Goal: Task Accomplishment & Management: Manage account settings

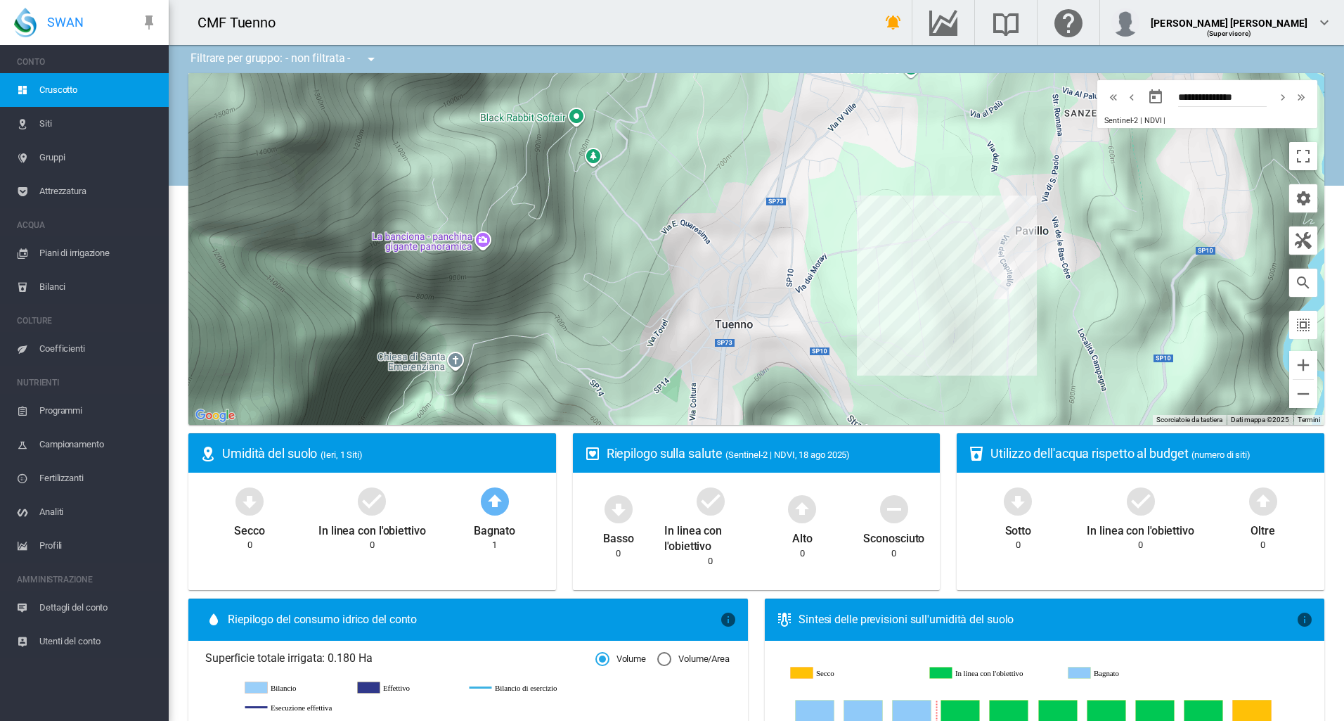
click at [88, 117] on span "Siti" at bounding box center [98, 124] width 118 height 34
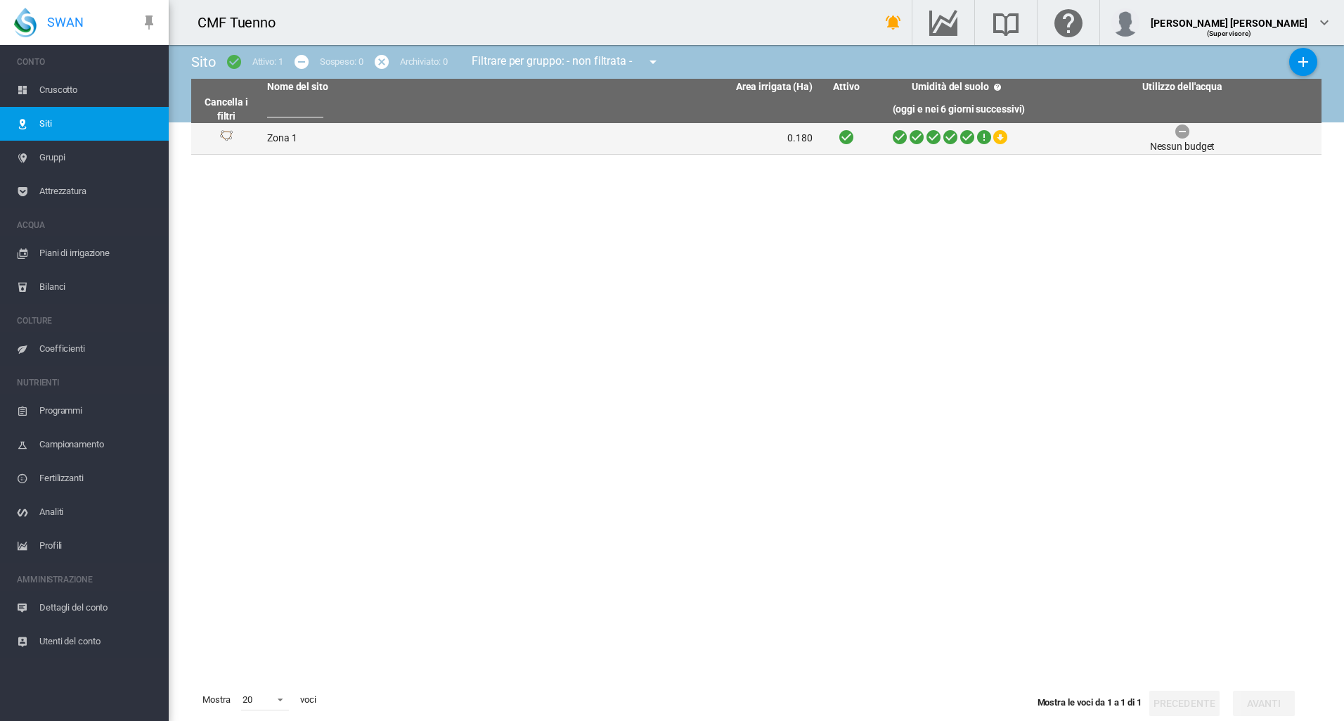
click at [349, 142] on td "Zona 1" at bounding box center [401, 138] width 278 height 31
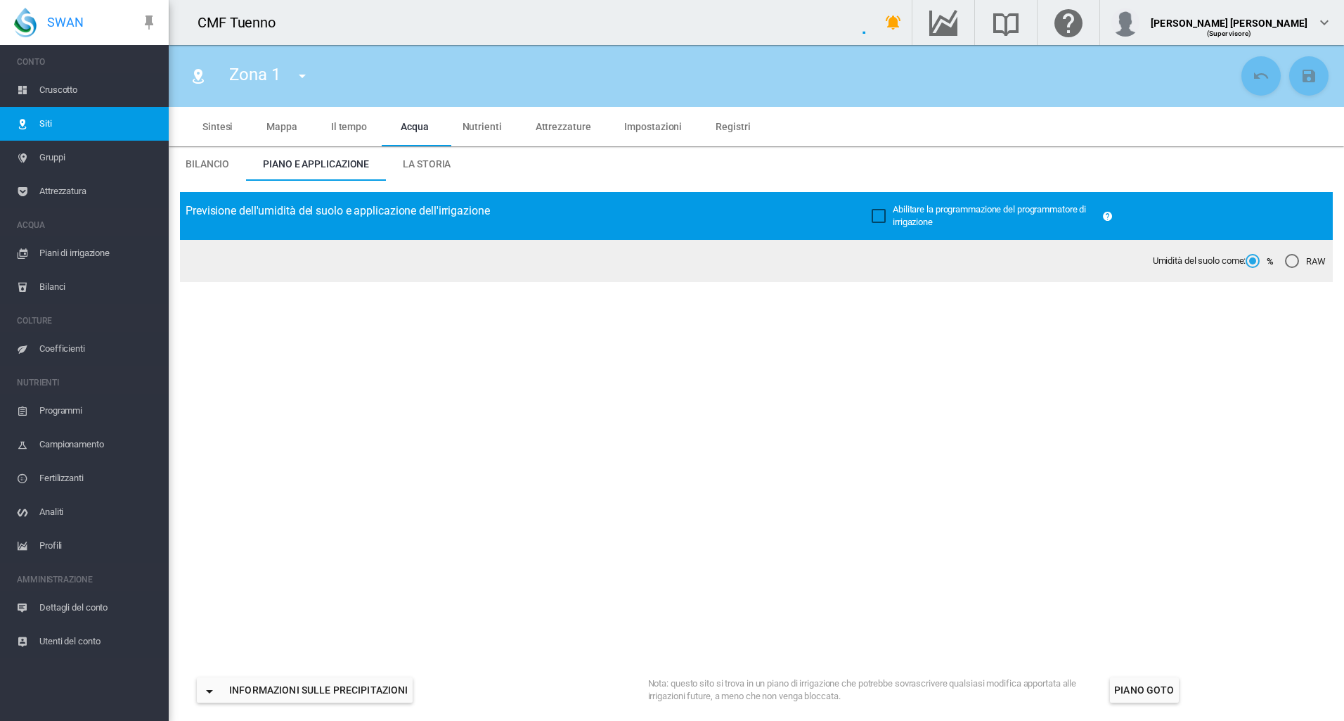
type input "******"
type input "********"
type input "***"
type input "*****"
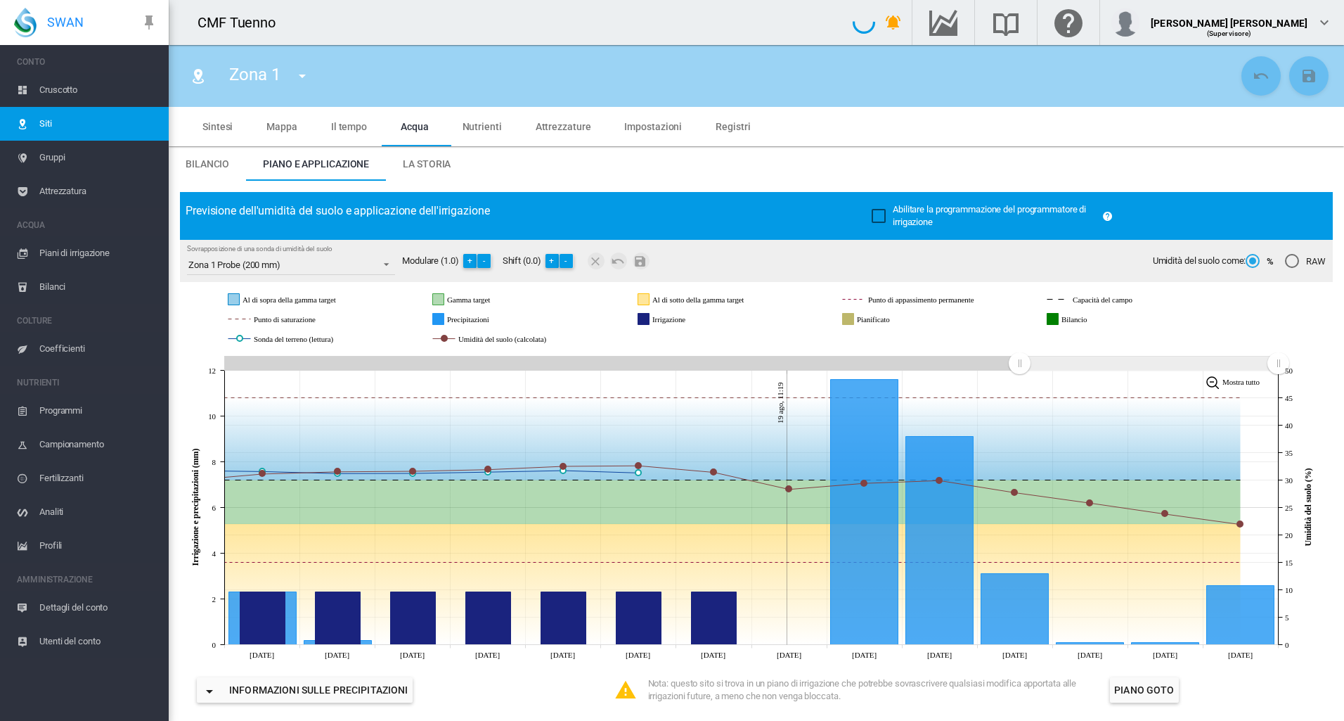
click at [430, 169] on span "La storia" at bounding box center [427, 163] width 48 height 11
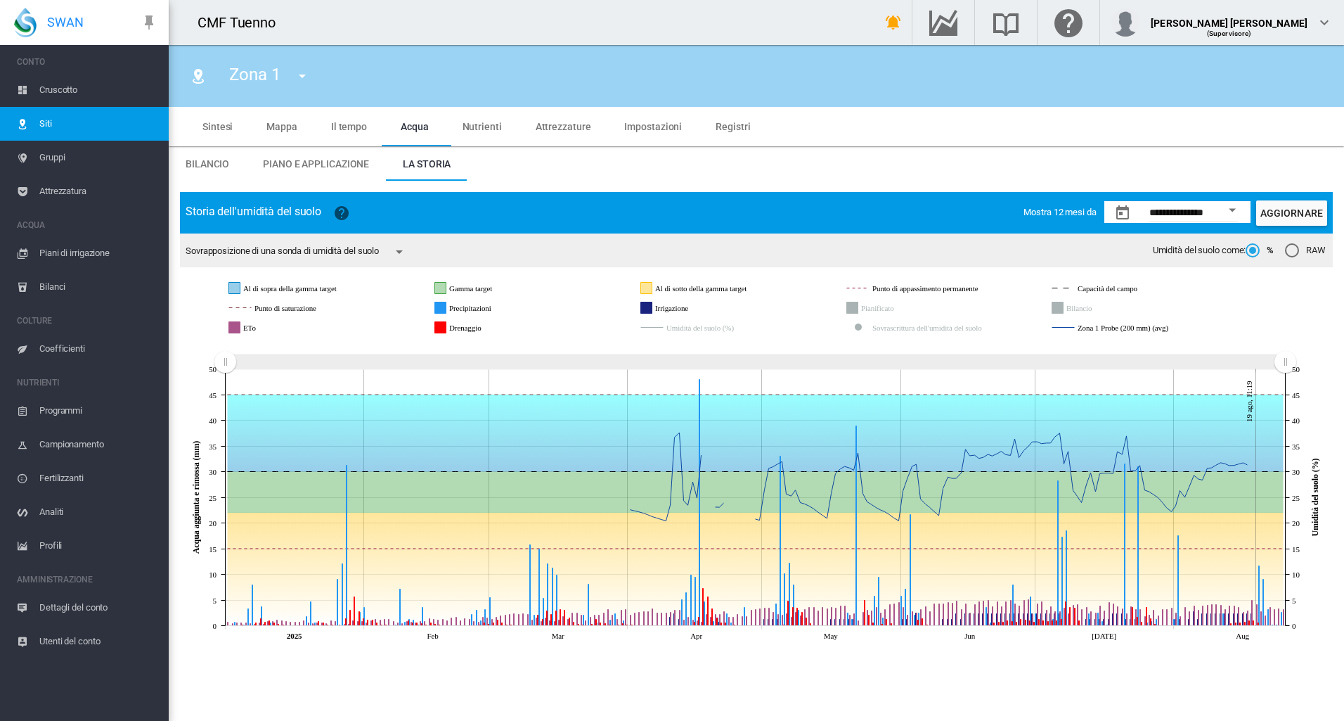
click at [239, 333] on icon "ETo" at bounding box center [234, 327] width 11 height 11
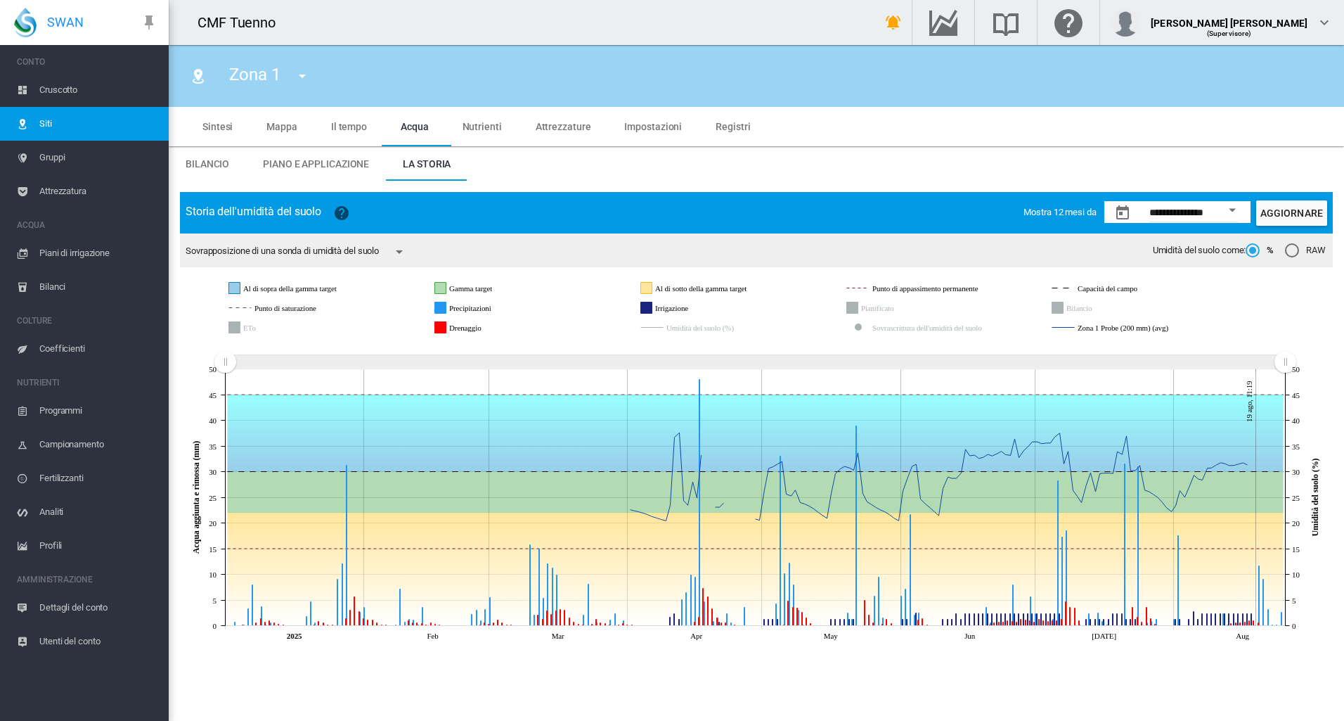
click at [1232, 202] on button "Open calendar" at bounding box center [1232, 210] width 25 height 25
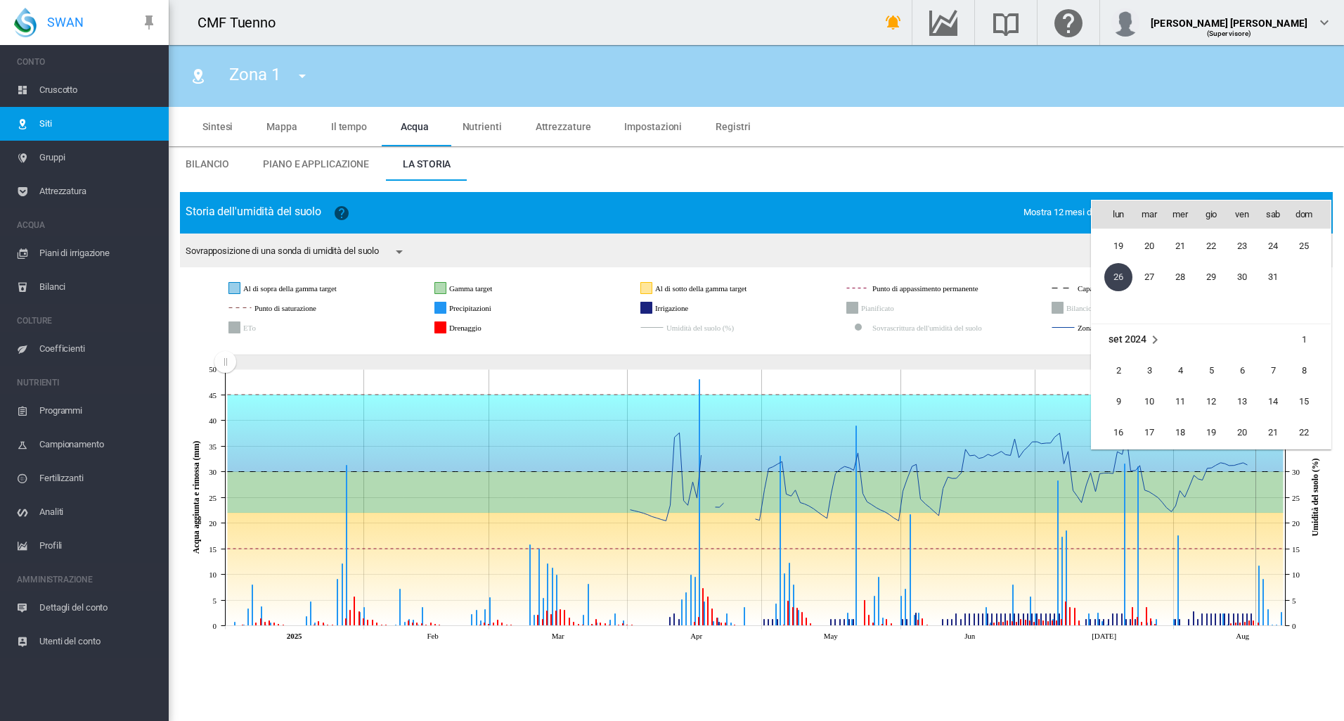
scroll to position [32737, 0]
click at [1132, 288] on span "set 2024" at bounding box center [1128, 293] width 38 height 11
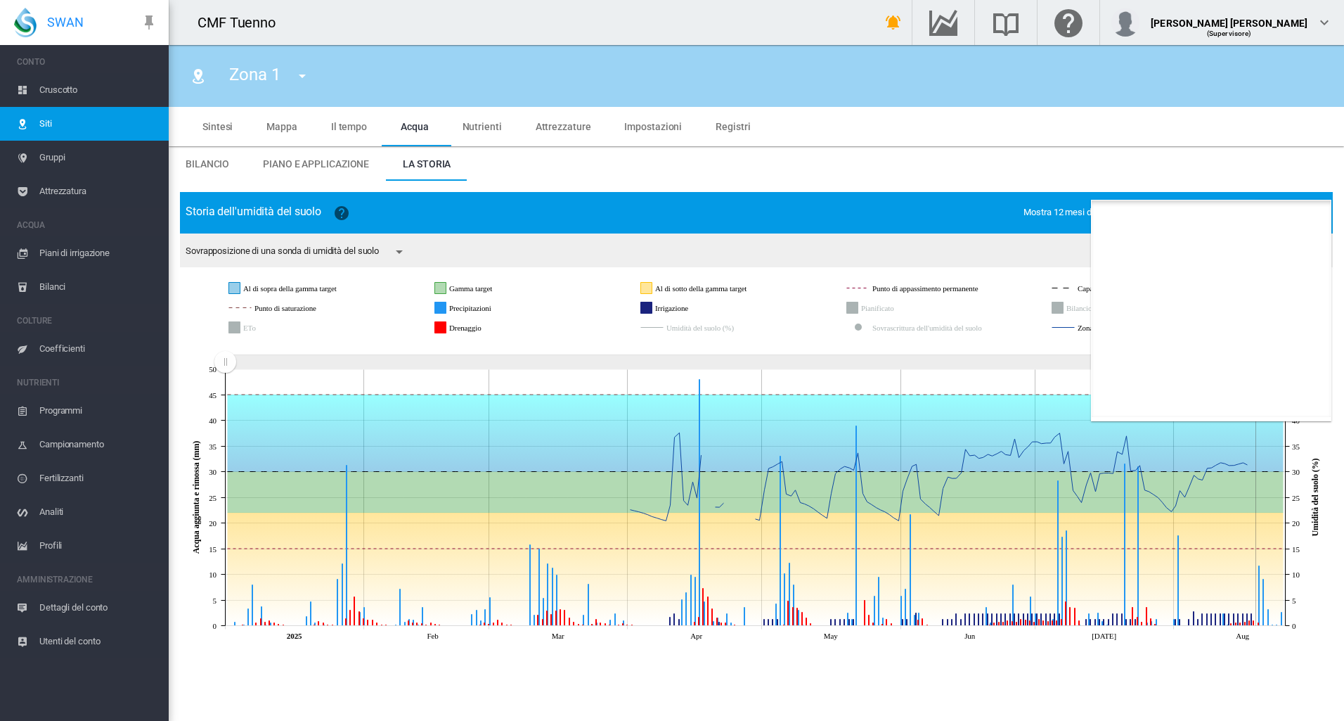
scroll to position [866, 0]
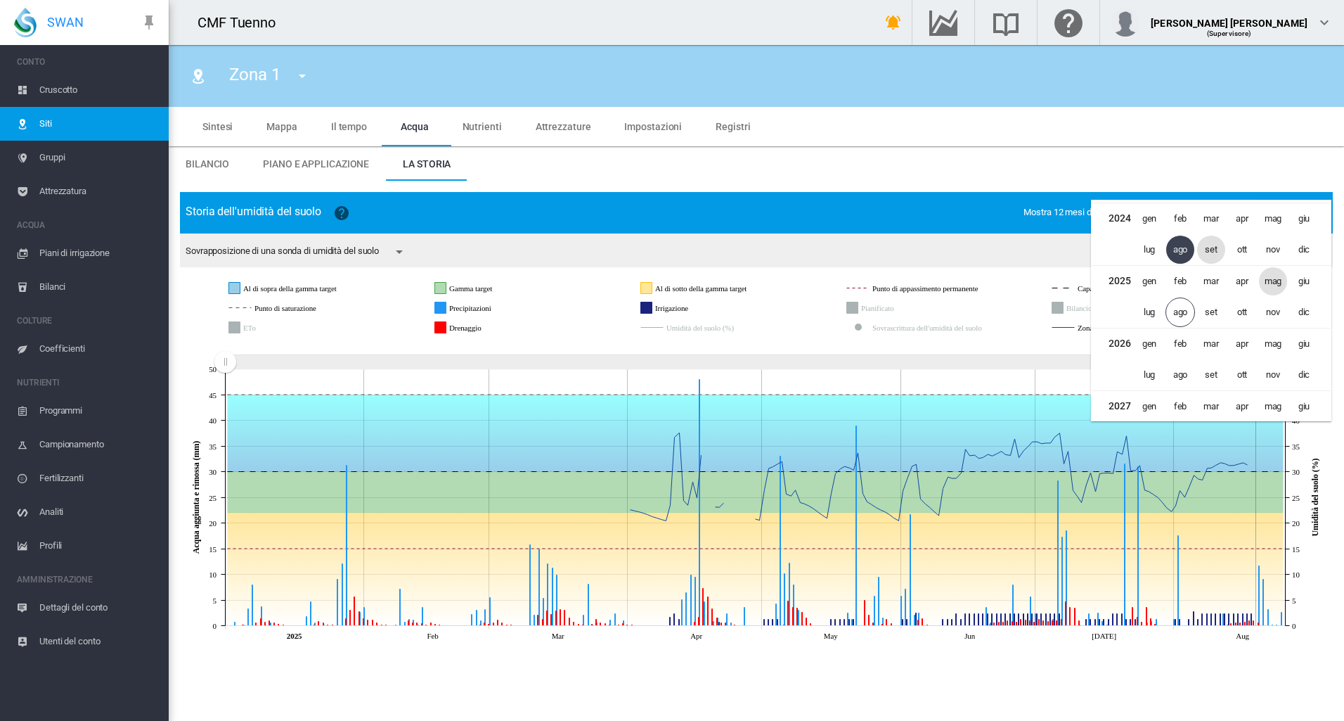
click at [1270, 283] on span "mag" at bounding box center [1273, 281] width 28 height 28
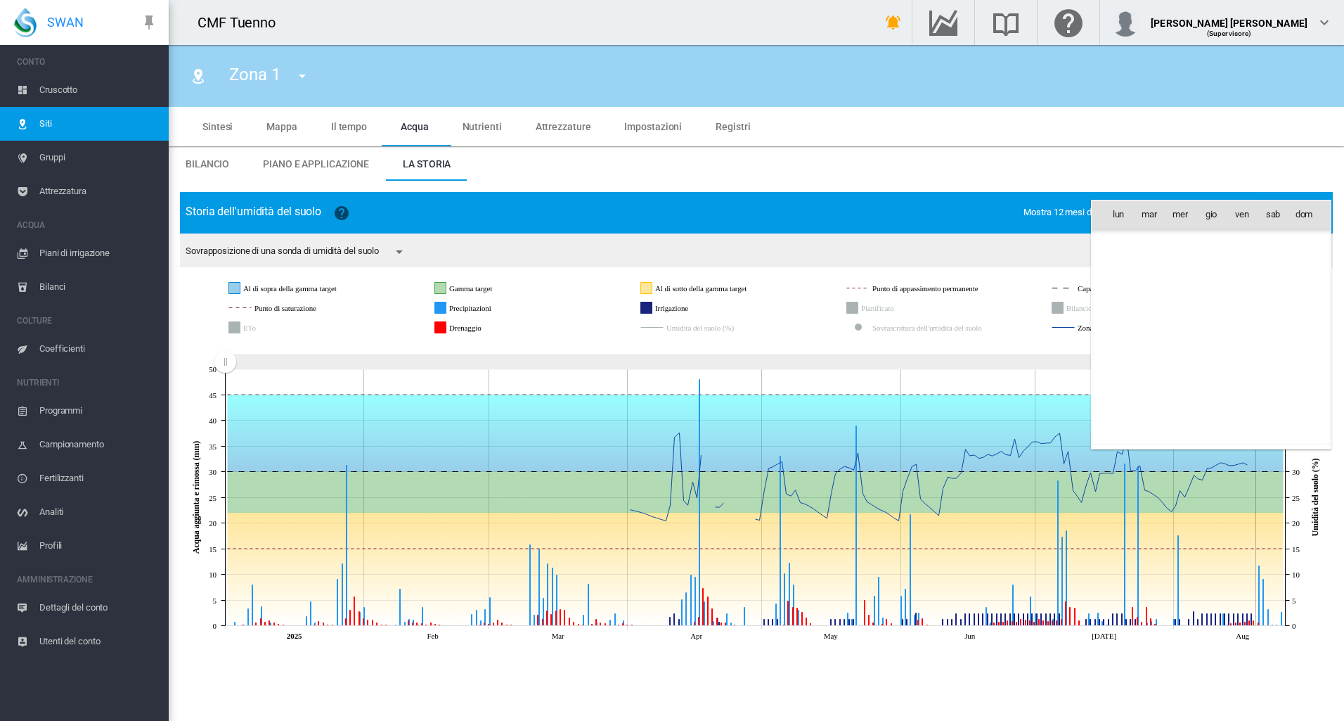
scroll to position [34277, 0]
click at [1212, 231] on span "1" at bounding box center [1211, 245] width 28 height 28
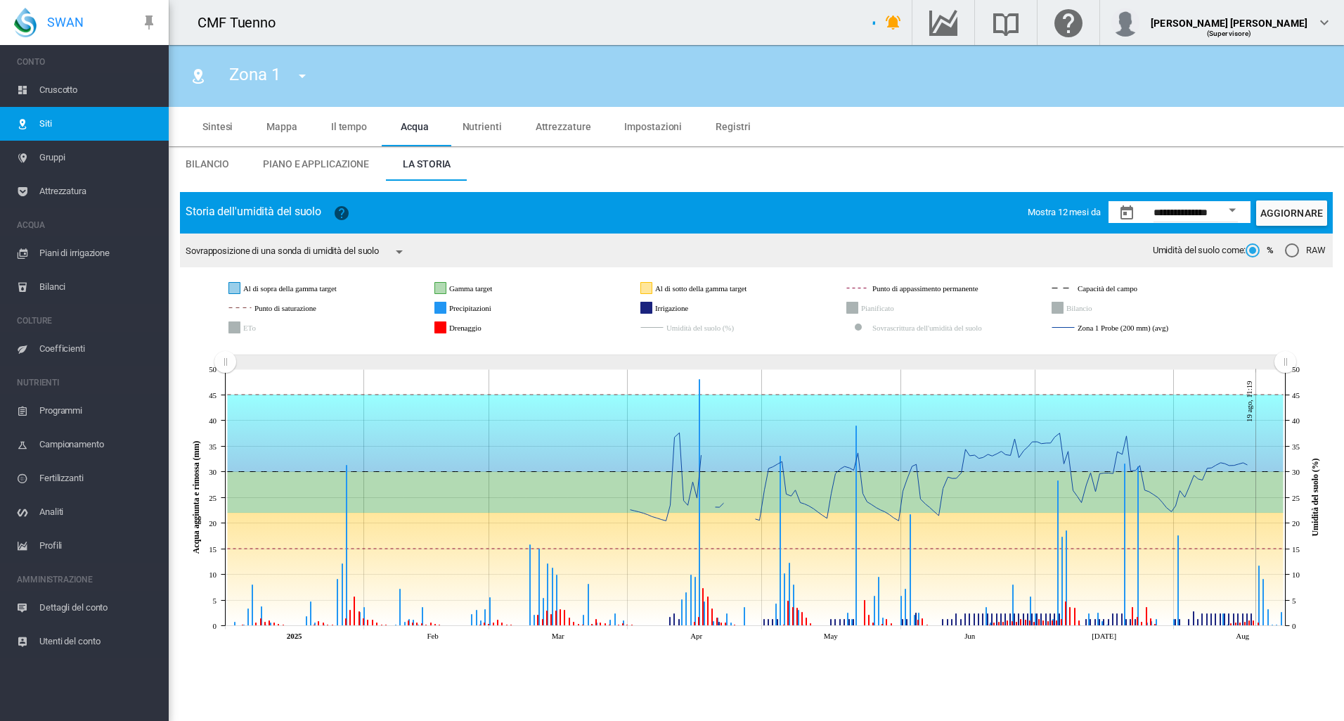
type input "**********"
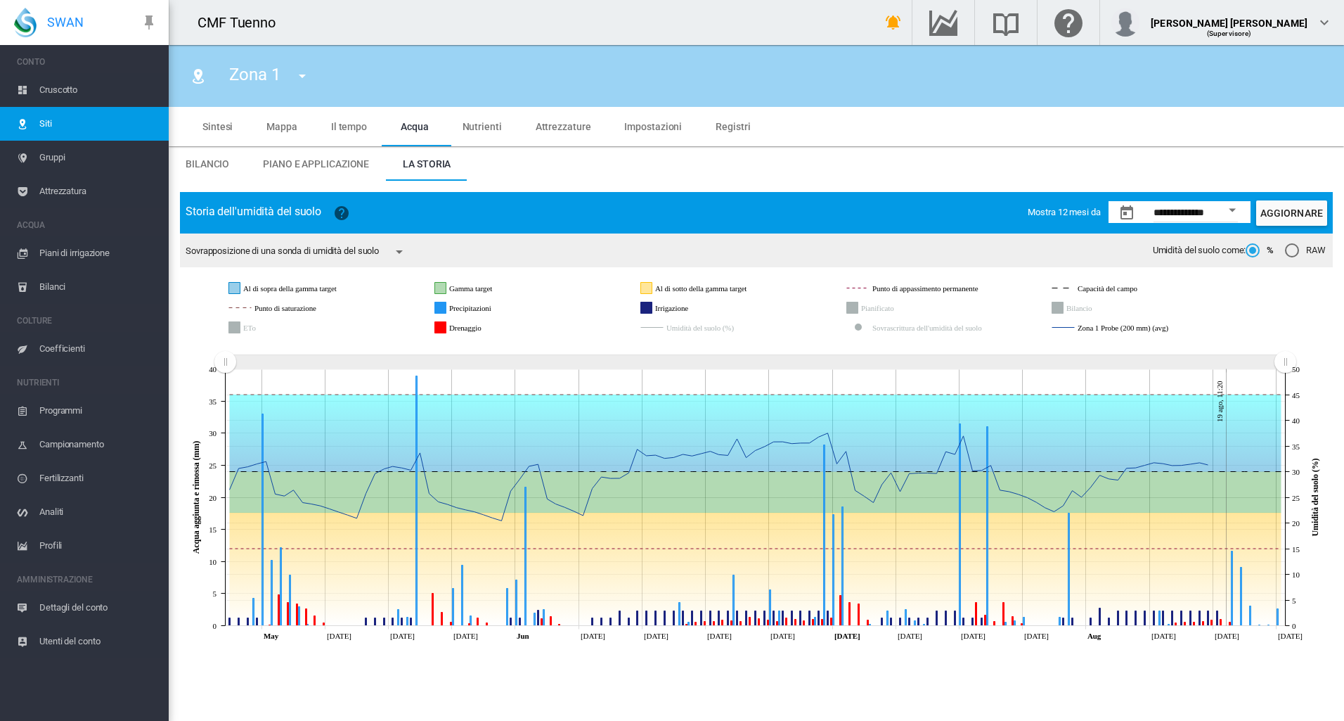
click at [1302, 209] on button "Aggiornare" at bounding box center [1291, 212] width 71 height 25
click at [465, 323] on rect "Drenaggio" at bounding box center [487, 327] width 82 height 13
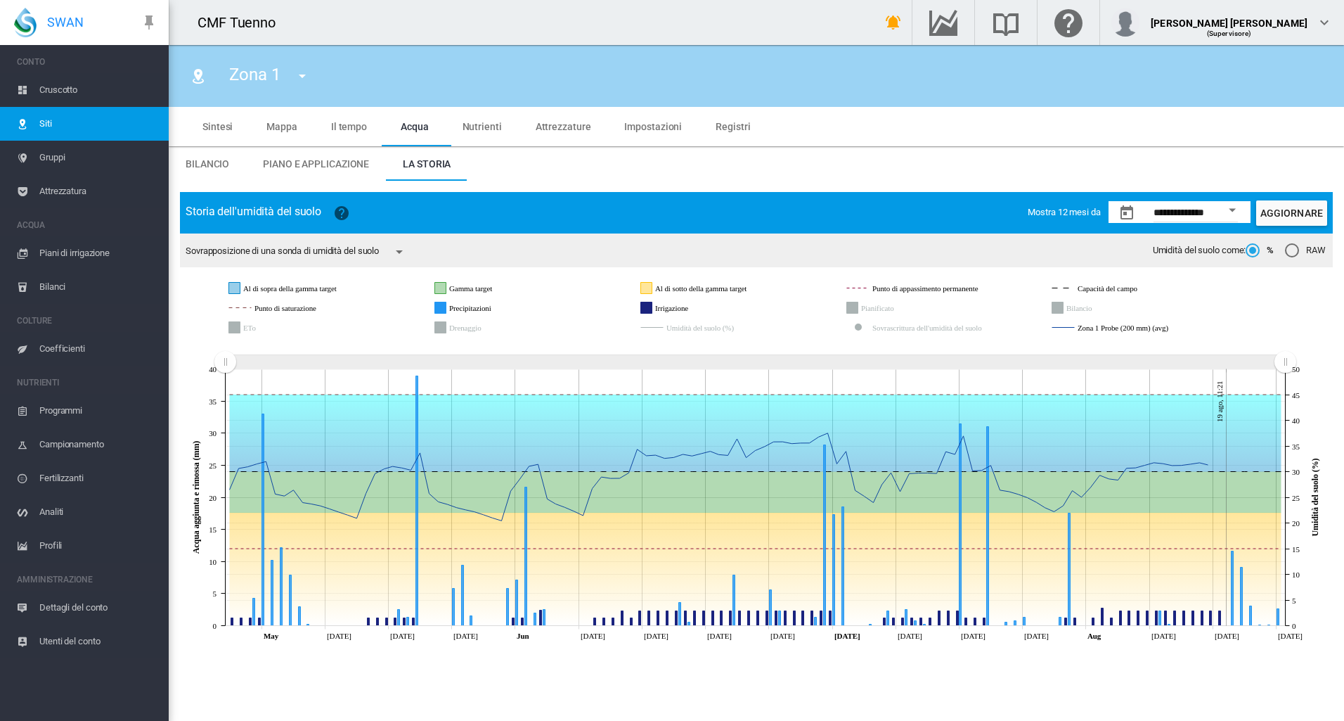
click at [467, 341] on icon at bounding box center [757, 494] width 1152 height 306
click at [475, 322] on rect "Drenaggio" at bounding box center [487, 327] width 82 height 13
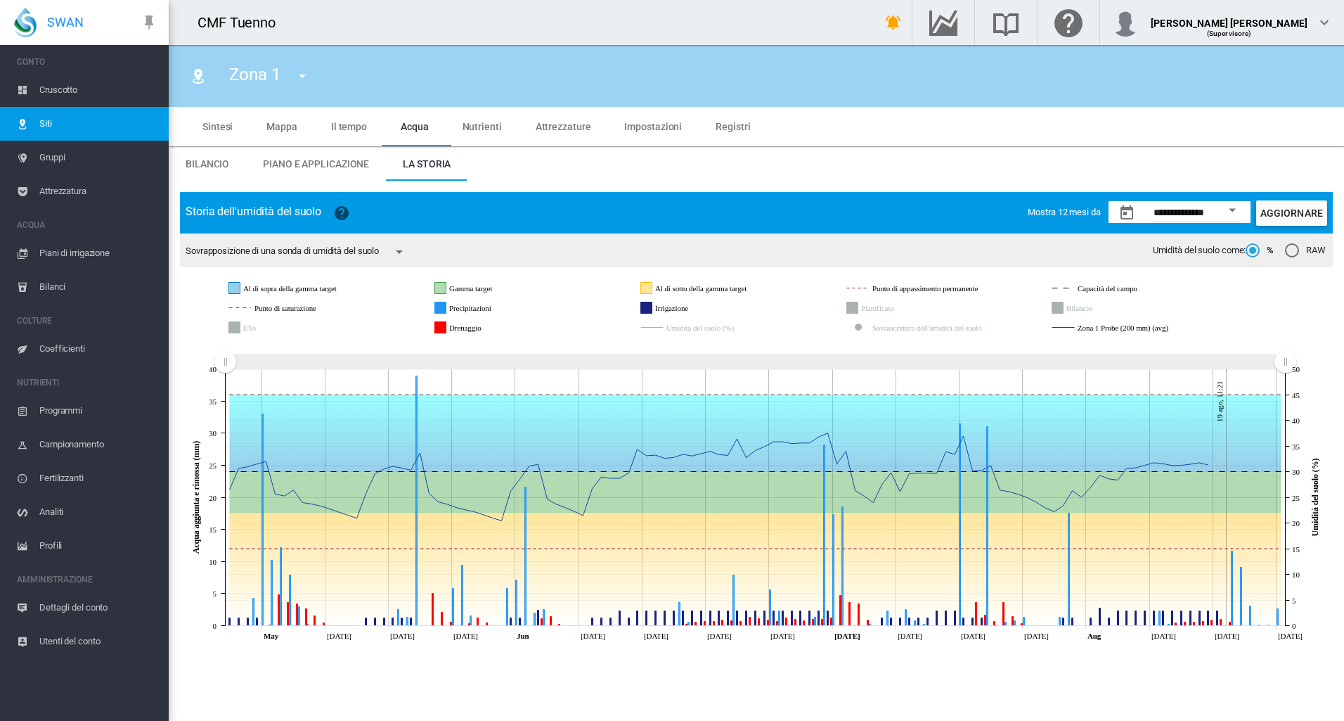
click at [408, 244] on md-icon "icon-menu-down" at bounding box center [399, 251] width 17 height 17
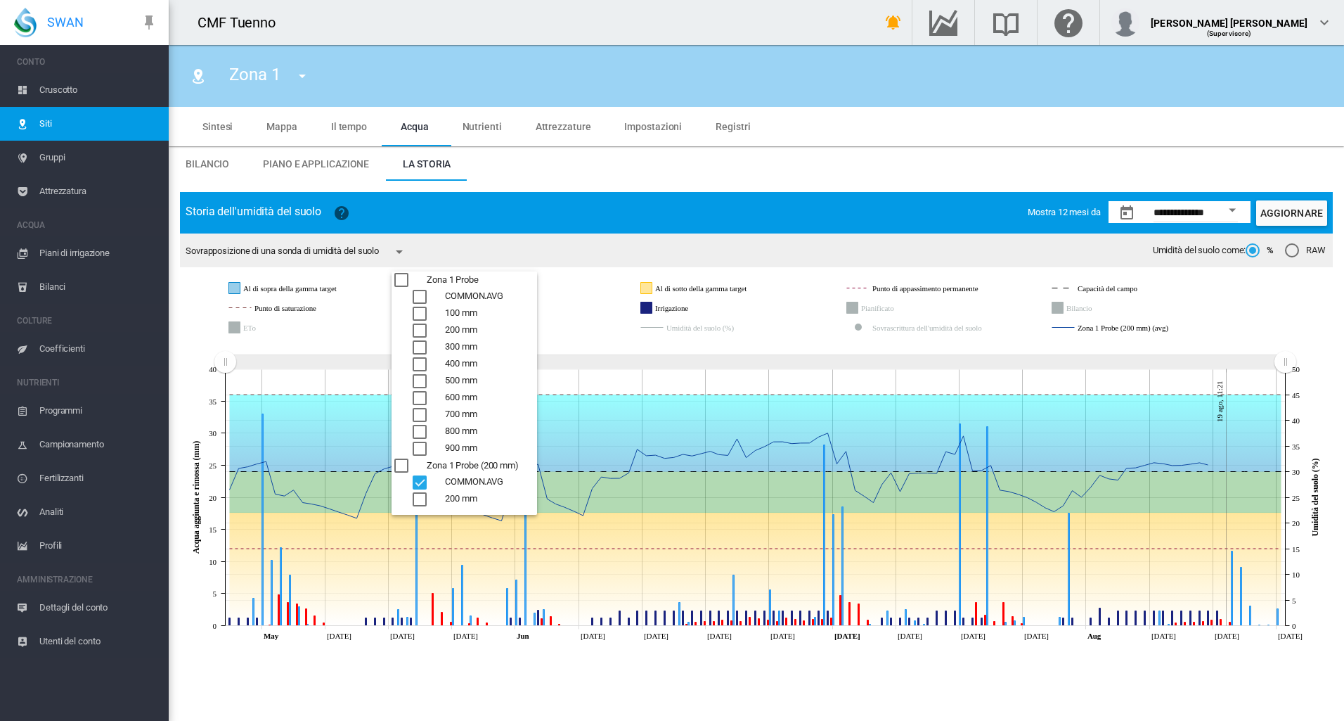
click at [589, 249] on md-backdrop at bounding box center [672, 360] width 1344 height 721
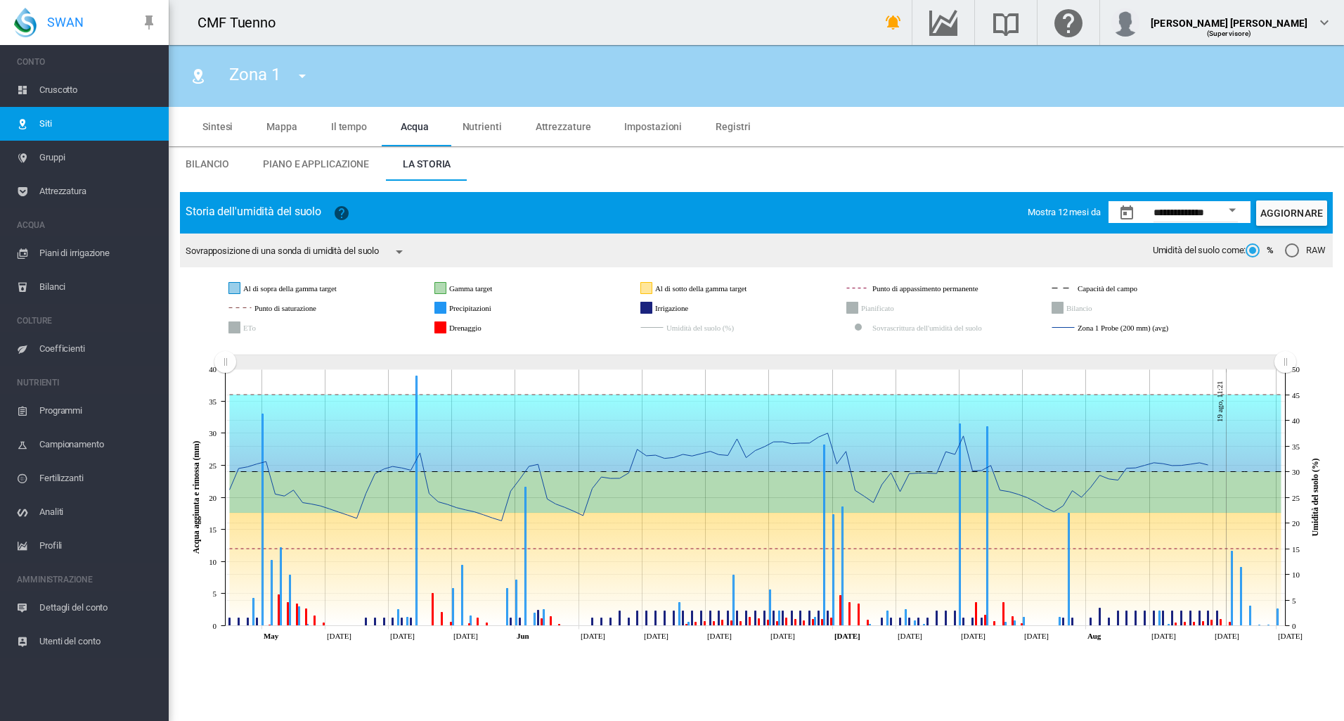
click at [711, 329] on rect "Umidità del suolo (%)" at bounding box center [726, 327] width 127 height 13
click at [1153, 324] on rect "Zona 1 Probe (200 mm) (avg)" at bounding box center [1153, 327] width 158 height 13
click at [1161, 325] on rect "Zona 1 Probe (200 mm) (avg)" at bounding box center [1153, 327] width 158 height 13
click at [1175, 332] on rect "Zona 1 Probe (200 mm) (avg)" at bounding box center [1153, 327] width 158 height 13
click at [1176, 321] on rect "Zona 1 Probe (200 mm) (avg)" at bounding box center [1153, 327] width 158 height 13
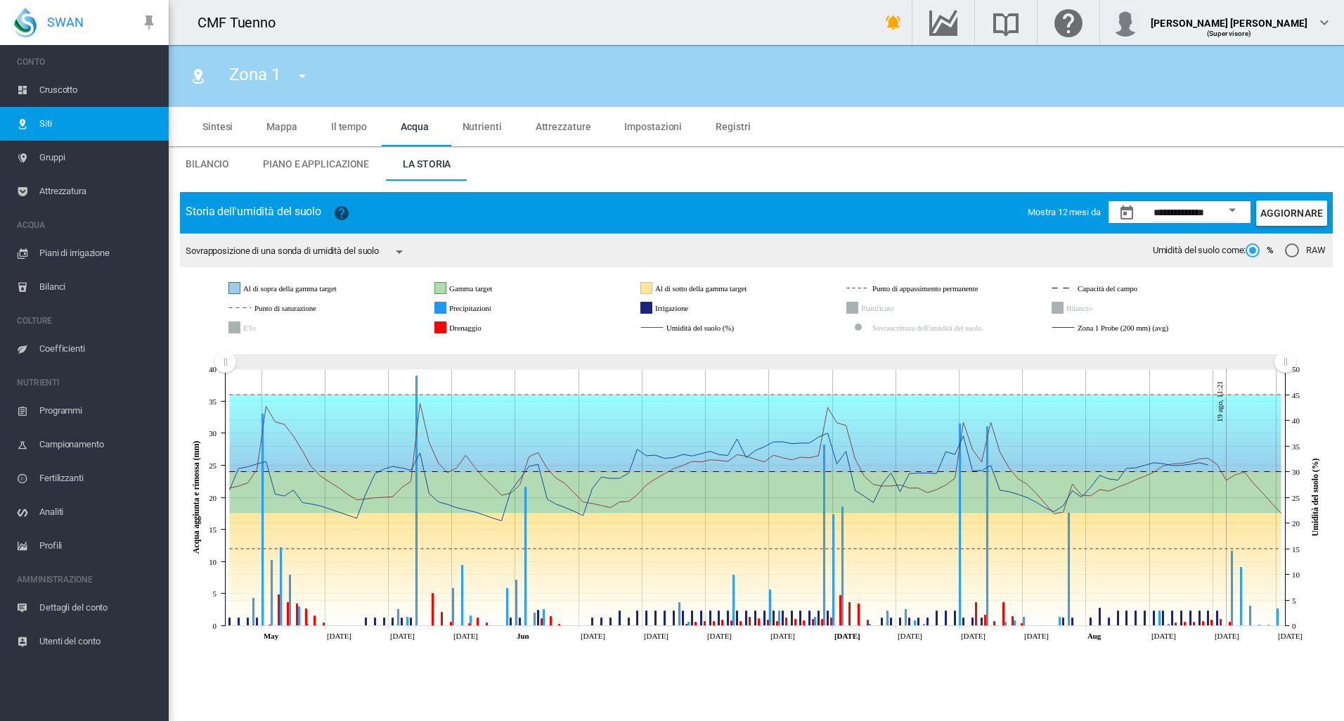
click at [86, 150] on span "Gruppi" at bounding box center [98, 158] width 118 height 34
click at [83, 157] on span "Gruppi" at bounding box center [98, 158] width 118 height 34
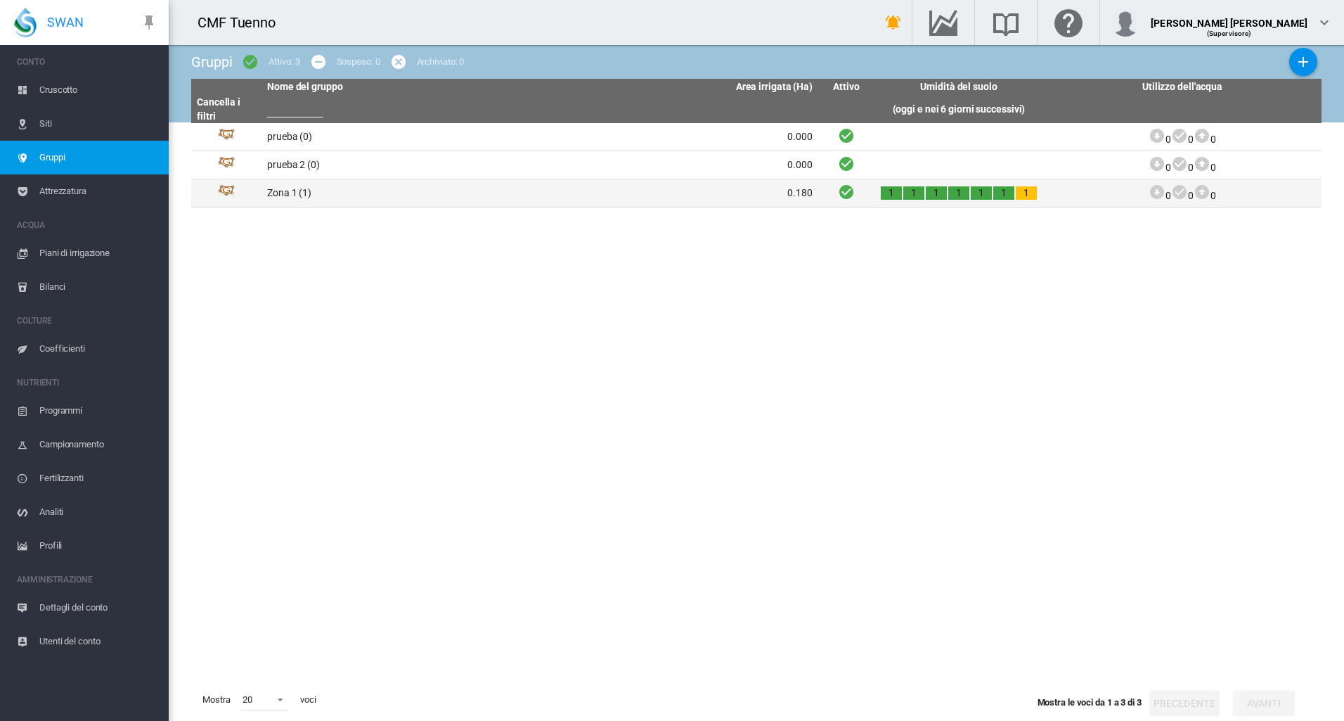
click at [342, 195] on td "Zona 1 (1)" at bounding box center [401, 192] width 278 height 27
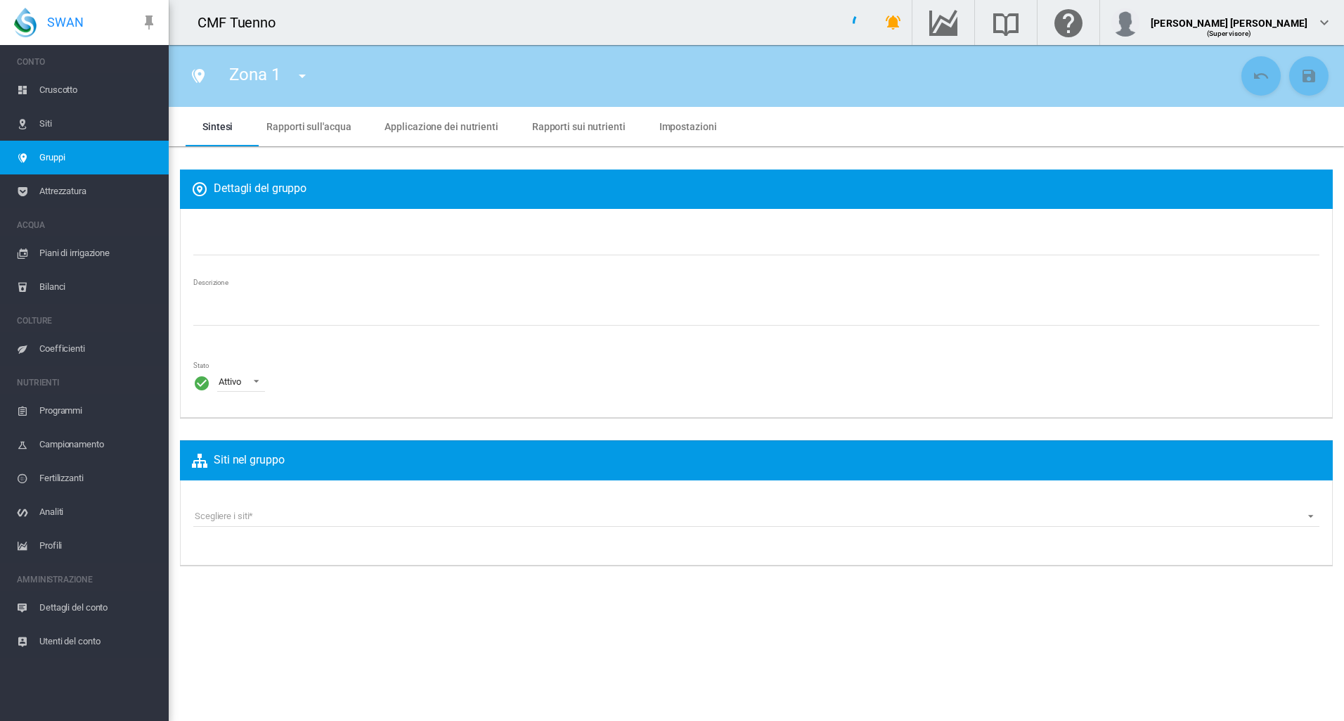
type input "******"
type textarea "**********"
click at [309, 125] on span "Rapporti sull'acqua" at bounding box center [308, 126] width 84 height 11
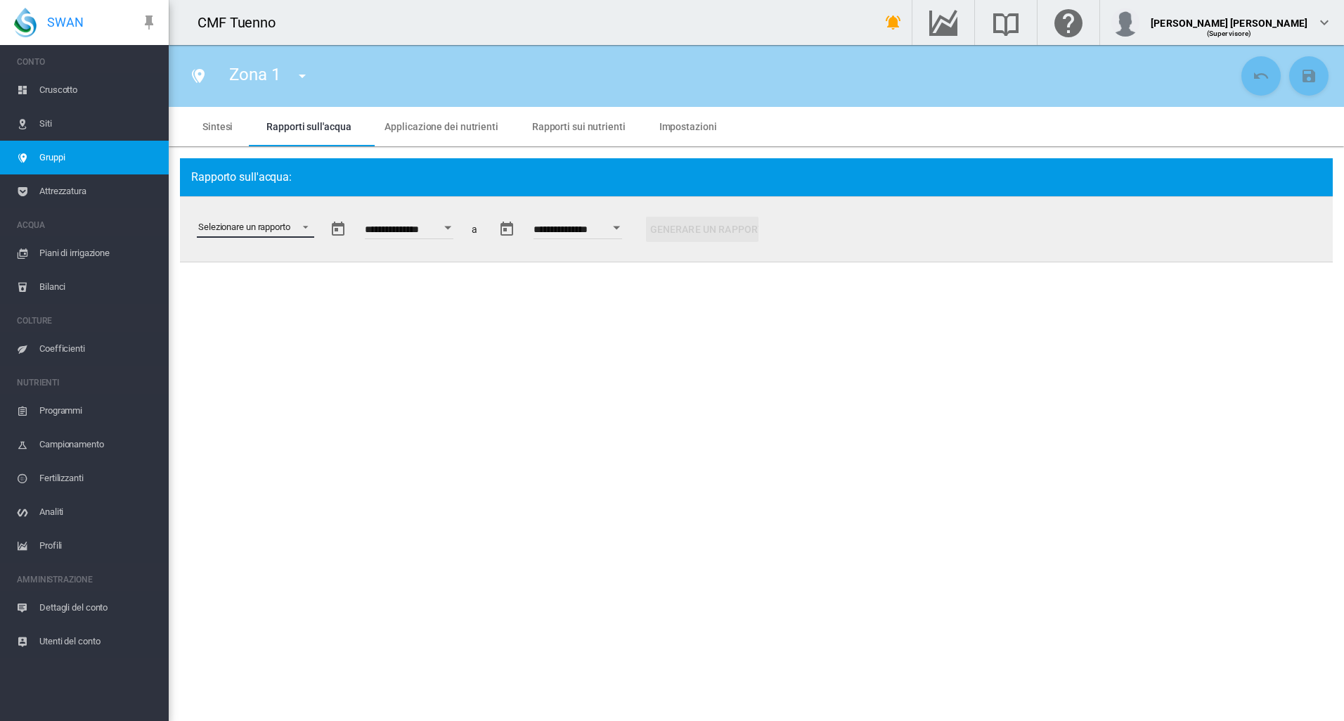
click at [273, 228] on md-select "Selezionare un rapporto Estratto di dati Irrigazione pianificata e applicata St…" at bounding box center [255, 227] width 117 height 21
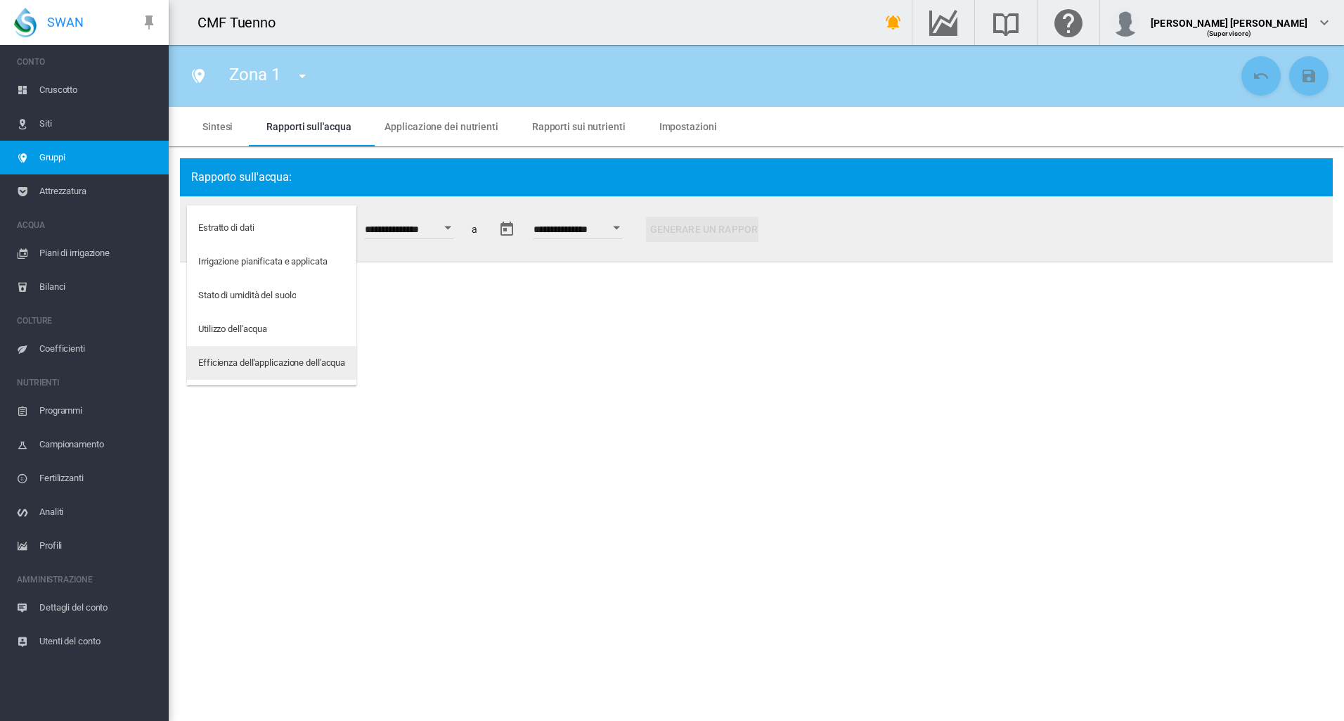
click at [335, 359] on div "Efficienza dell'applicazione dell'acqua" at bounding box center [271, 362] width 147 height 13
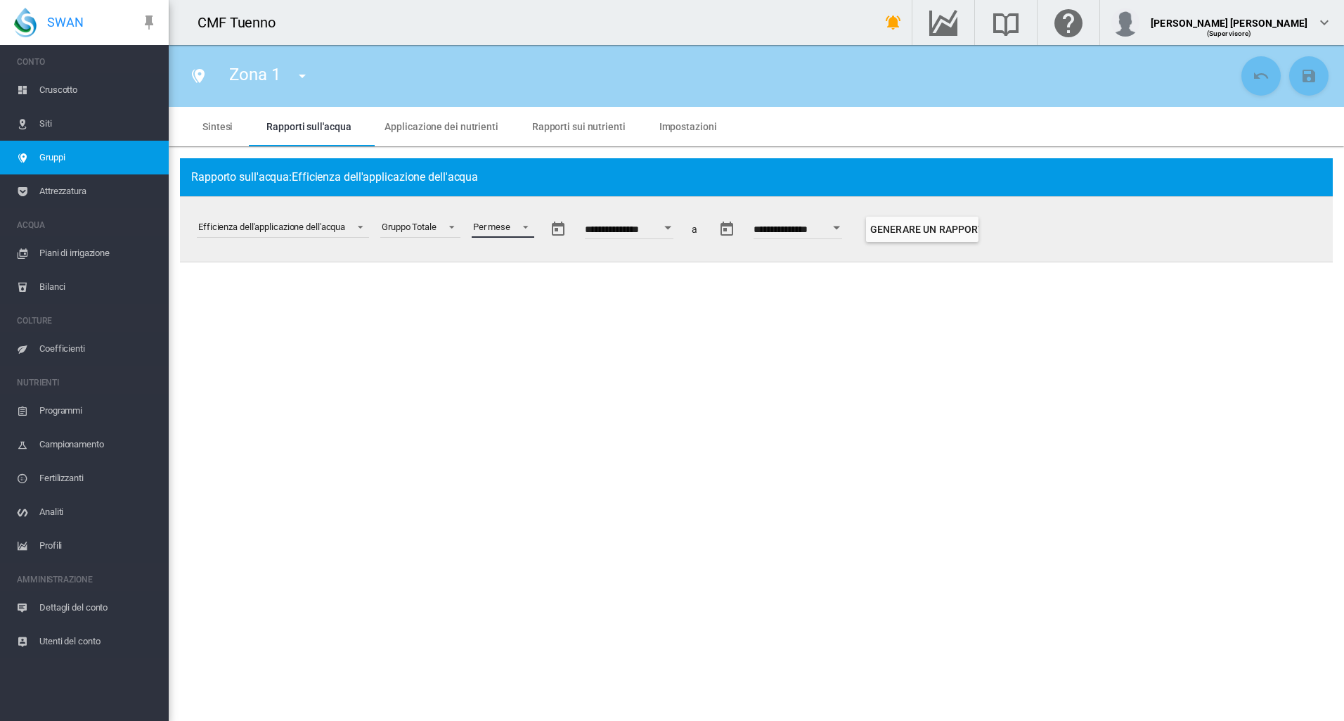
click at [515, 238] on md-select-value "Per mese" at bounding box center [503, 227] width 63 height 21
click at [529, 261] on div "Per settimana" at bounding box center [504, 261] width 55 height 13
click at [695, 219] on button "Open calendar" at bounding box center [685, 227] width 25 height 25
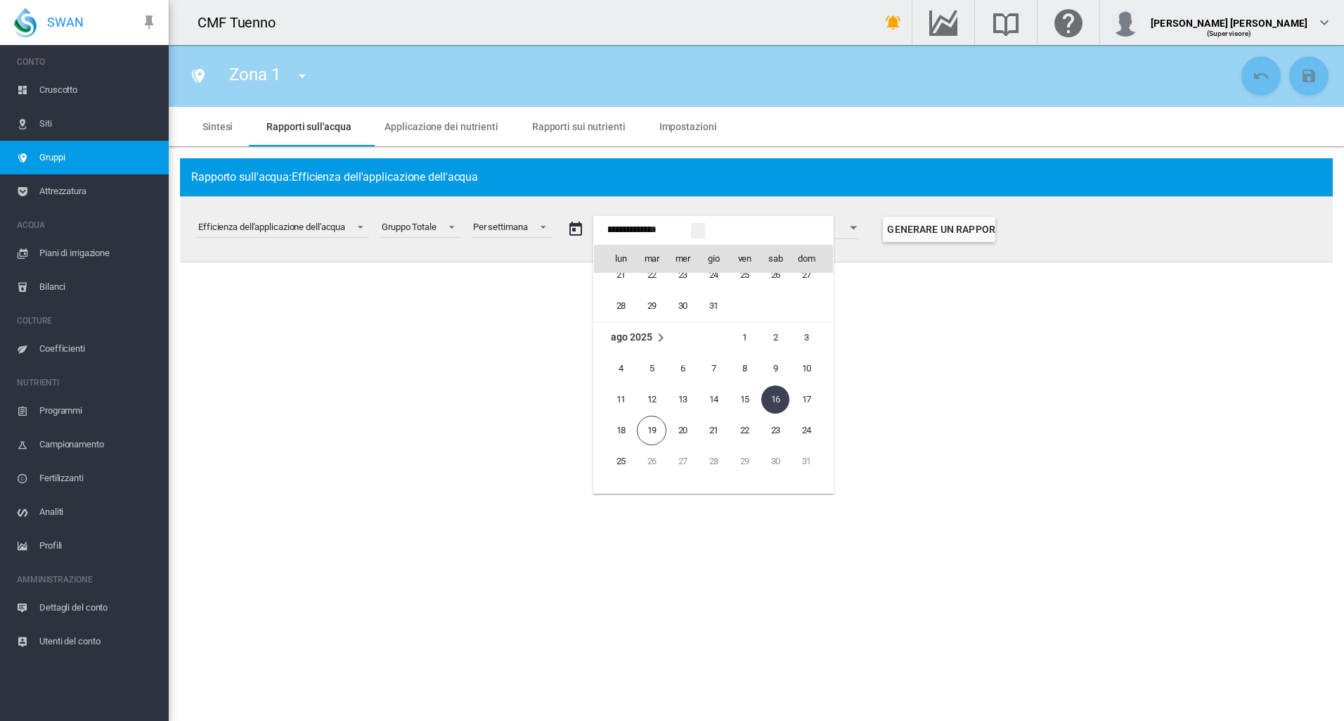
scroll to position [34786, 0]
click at [640, 340] on span "ago 2025" at bounding box center [631, 338] width 41 height 11
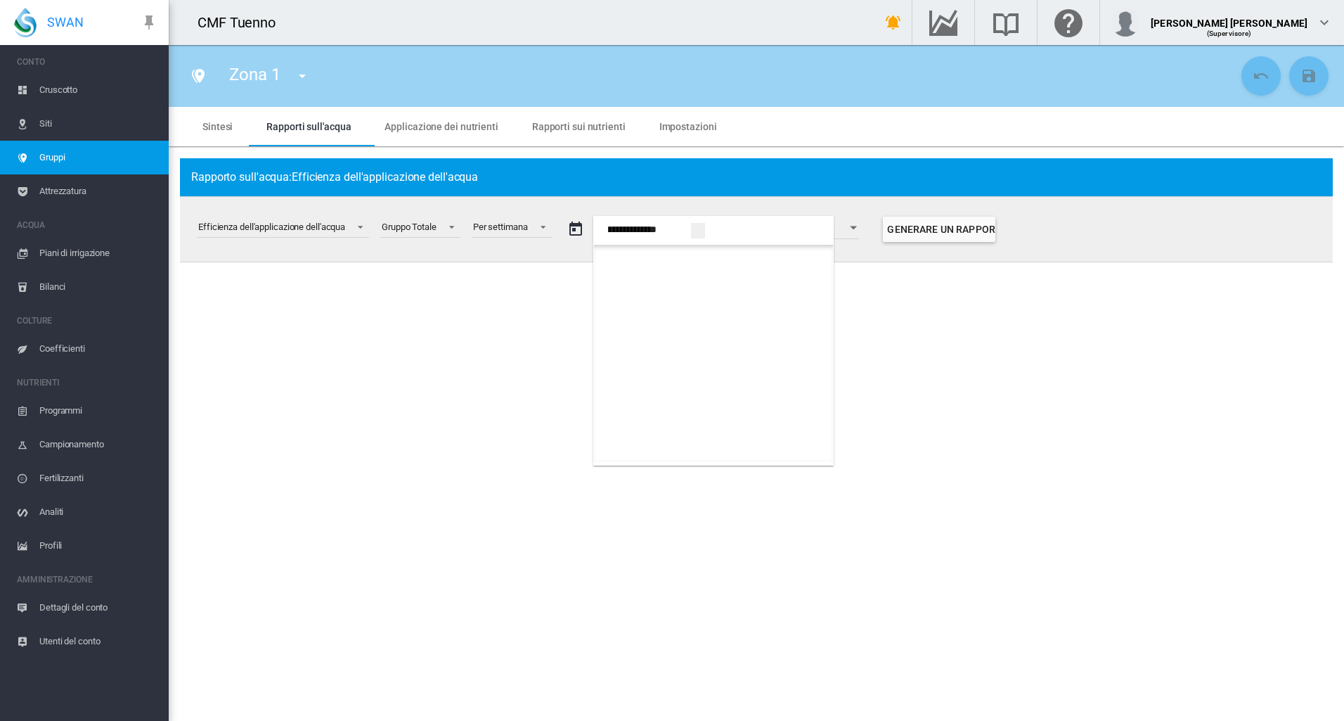
scroll to position [773, 0]
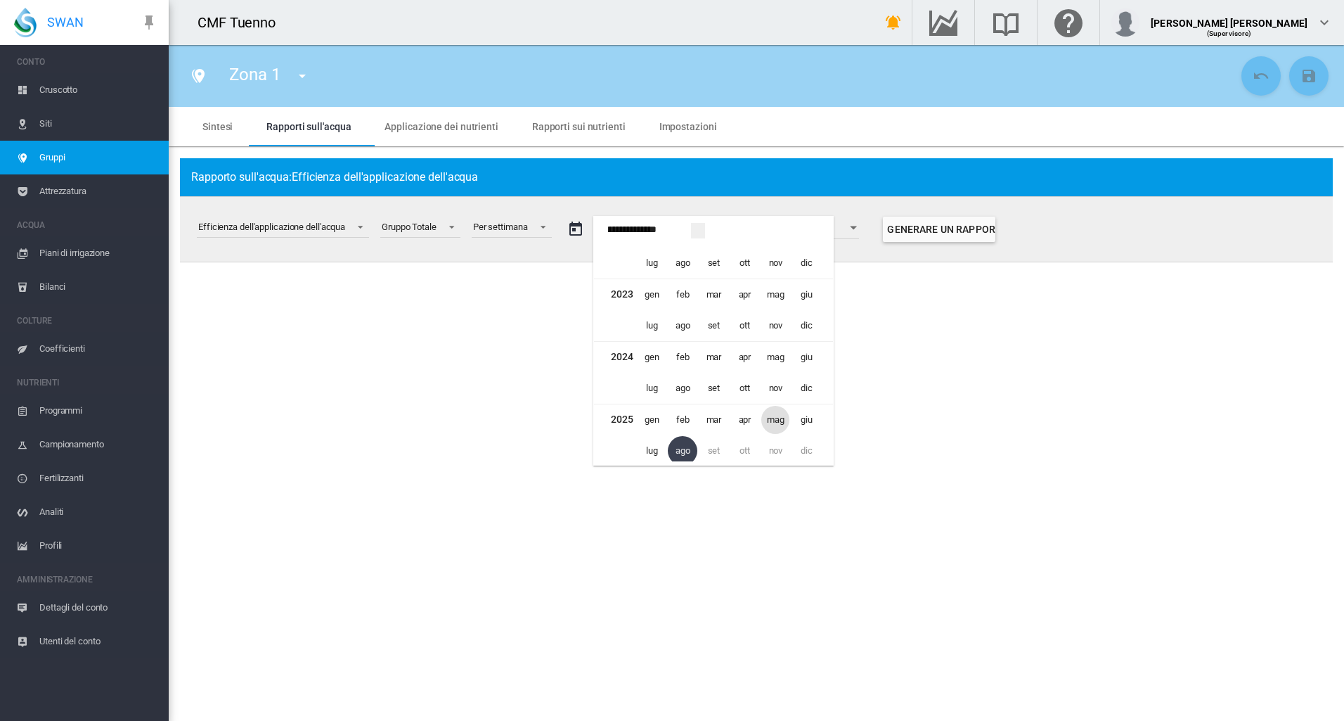
click at [770, 422] on span "mag" at bounding box center [775, 420] width 28 height 28
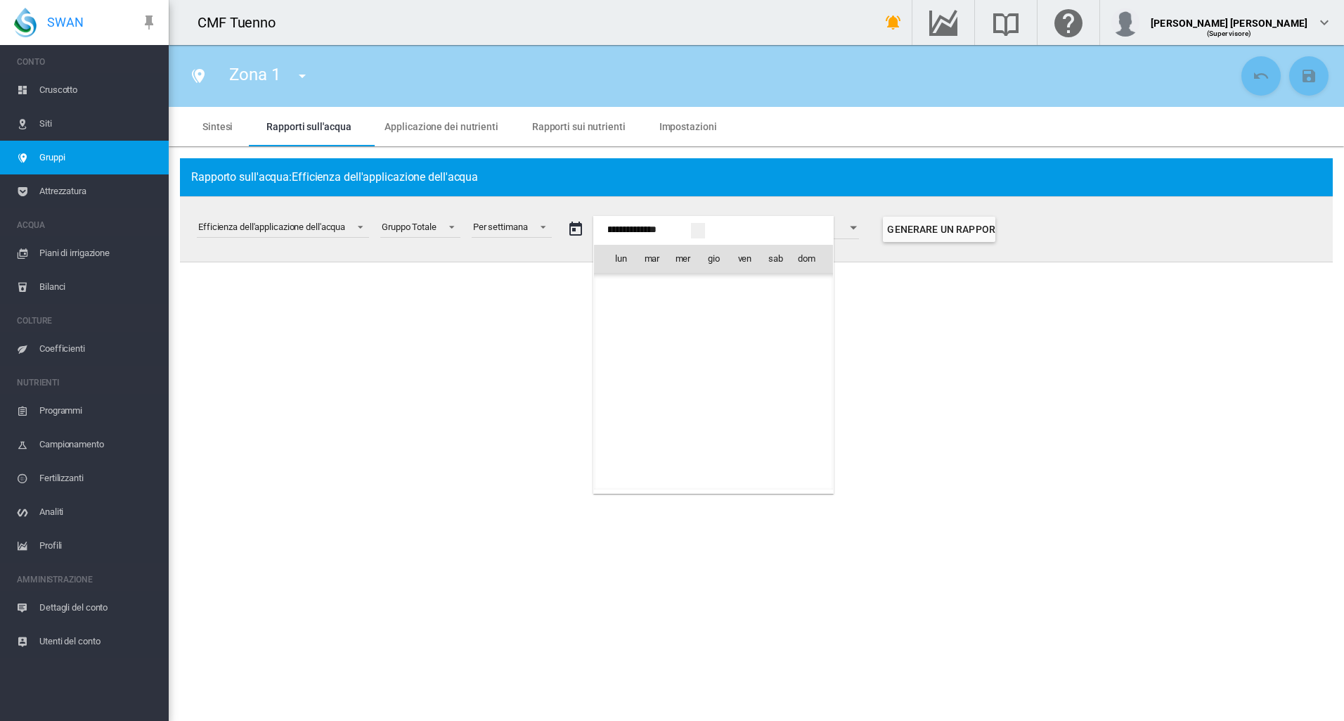
scroll to position [34277, 0]
click at [702, 283] on span "1" at bounding box center [713, 289] width 28 height 28
type input "**********"
click at [986, 236] on button "Generare un rapporto" at bounding box center [935, 229] width 112 height 25
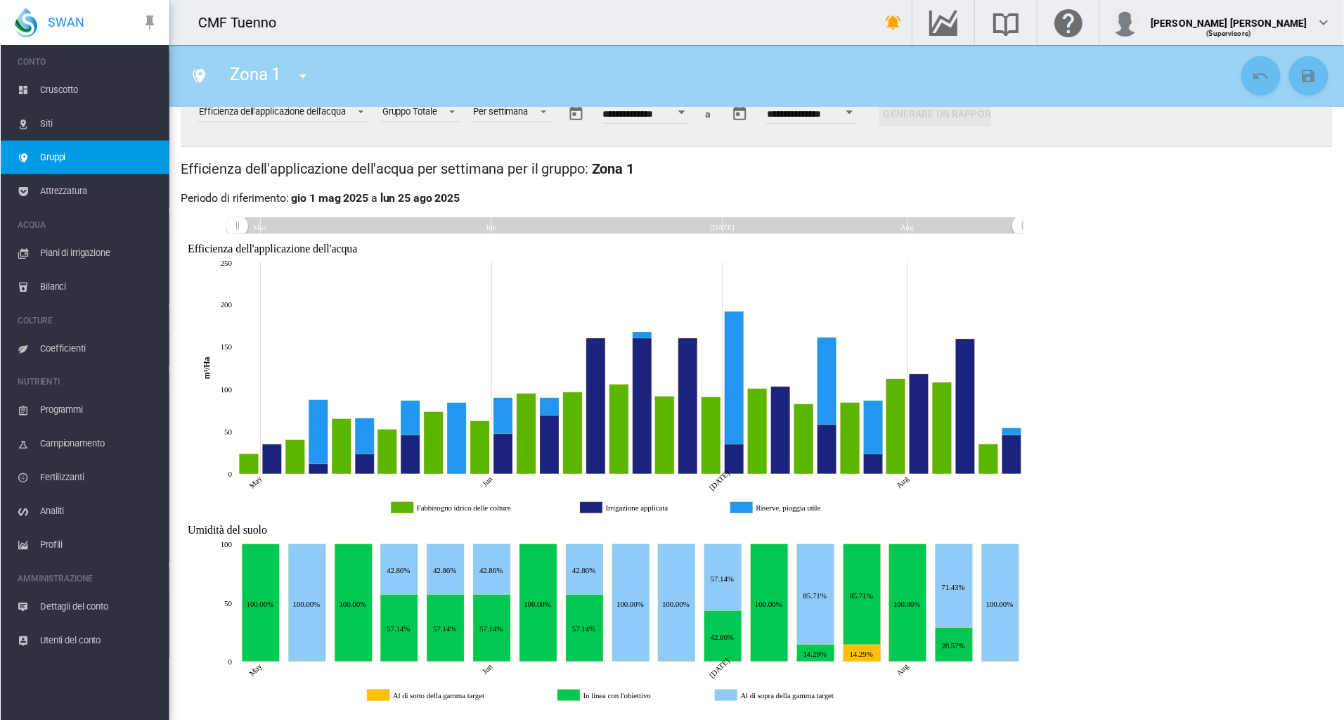
scroll to position [112, 0]
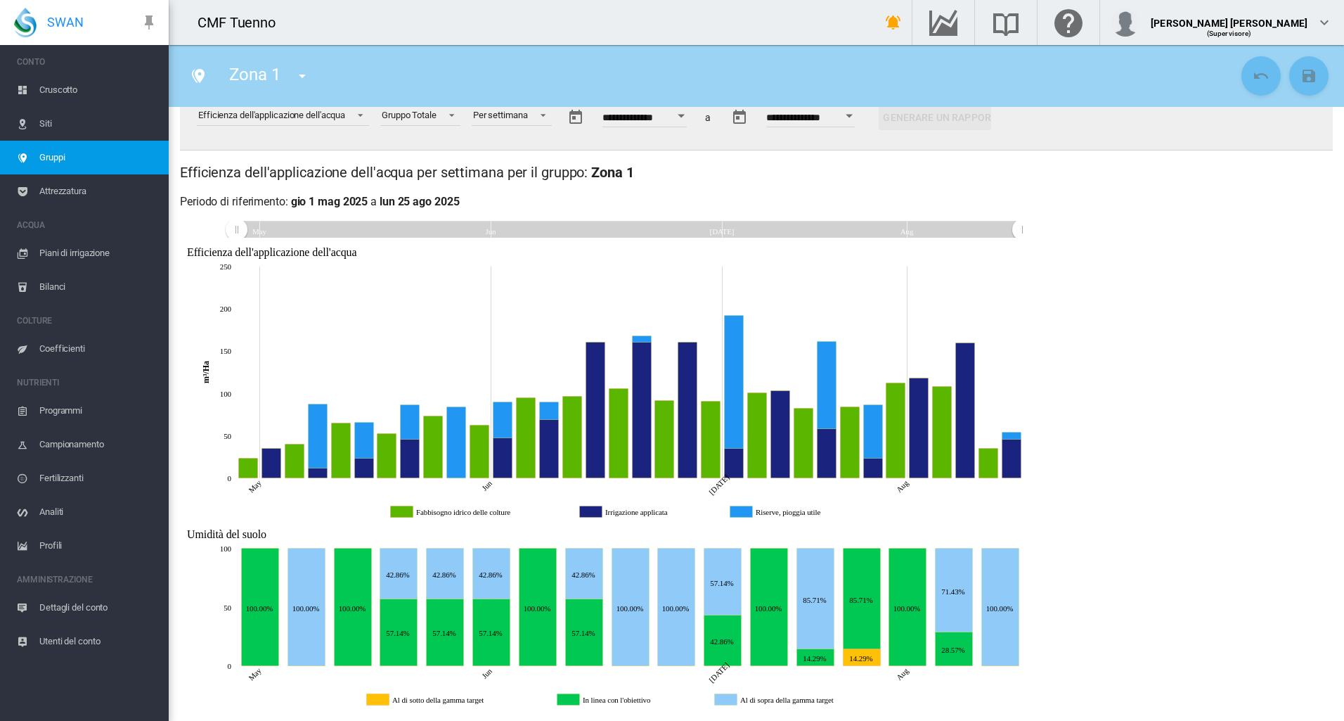
click at [943, 190] on div "Efficienza dell'applicazione dell'acqua per settimana per il gruppo: Zona 1 per…" at bounding box center [756, 185] width 1153 height 47
drag, startPoint x: 1020, startPoint y: 228, endPoint x: 536, endPoint y: 244, distance: 484.6
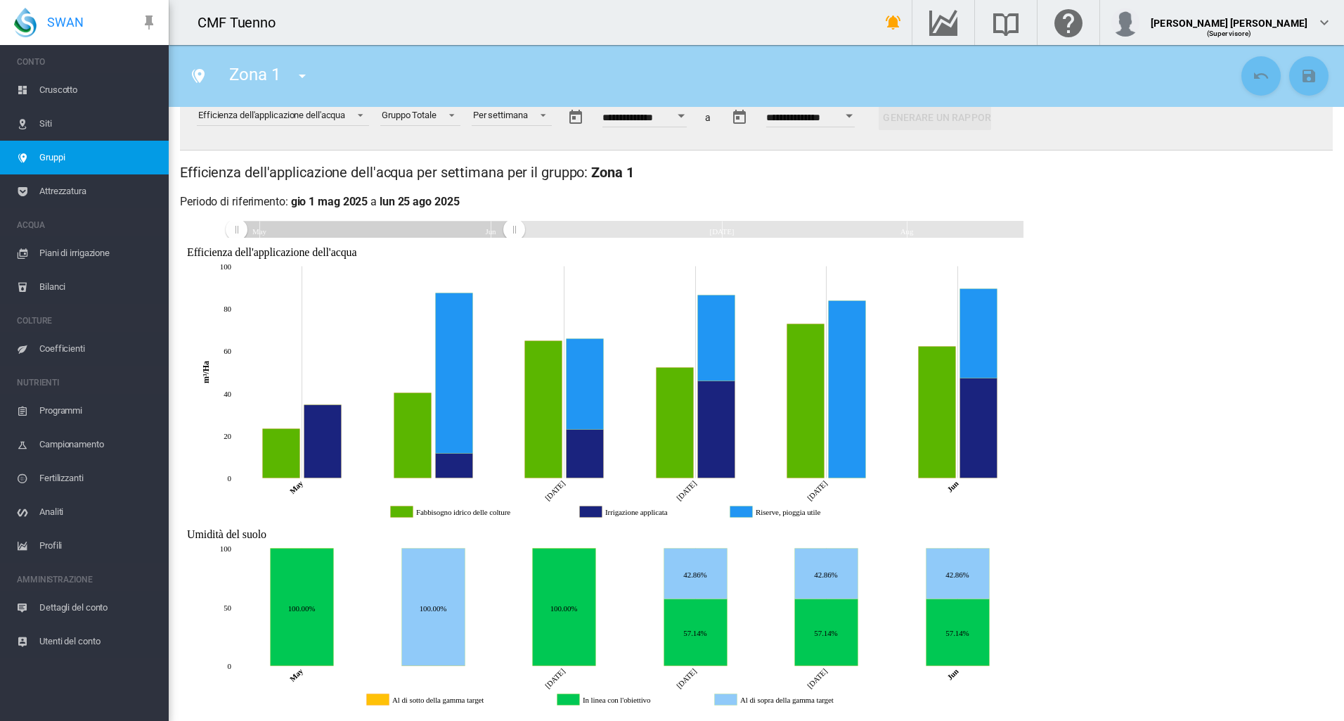
click at [56, 122] on span "Siti" at bounding box center [98, 124] width 118 height 34
click at [433, 574] on icon "Al di sopra della gamma target May 04, 2025 7" at bounding box center [433, 606] width 63 height 117
drag, startPoint x: 239, startPoint y: 231, endPoint x: 444, endPoint y: 236, distance: 205.3
click at [444, 236] on rect "Zoom chart using cursor arrows" at bounding box center [446, 229] width 18 height 17
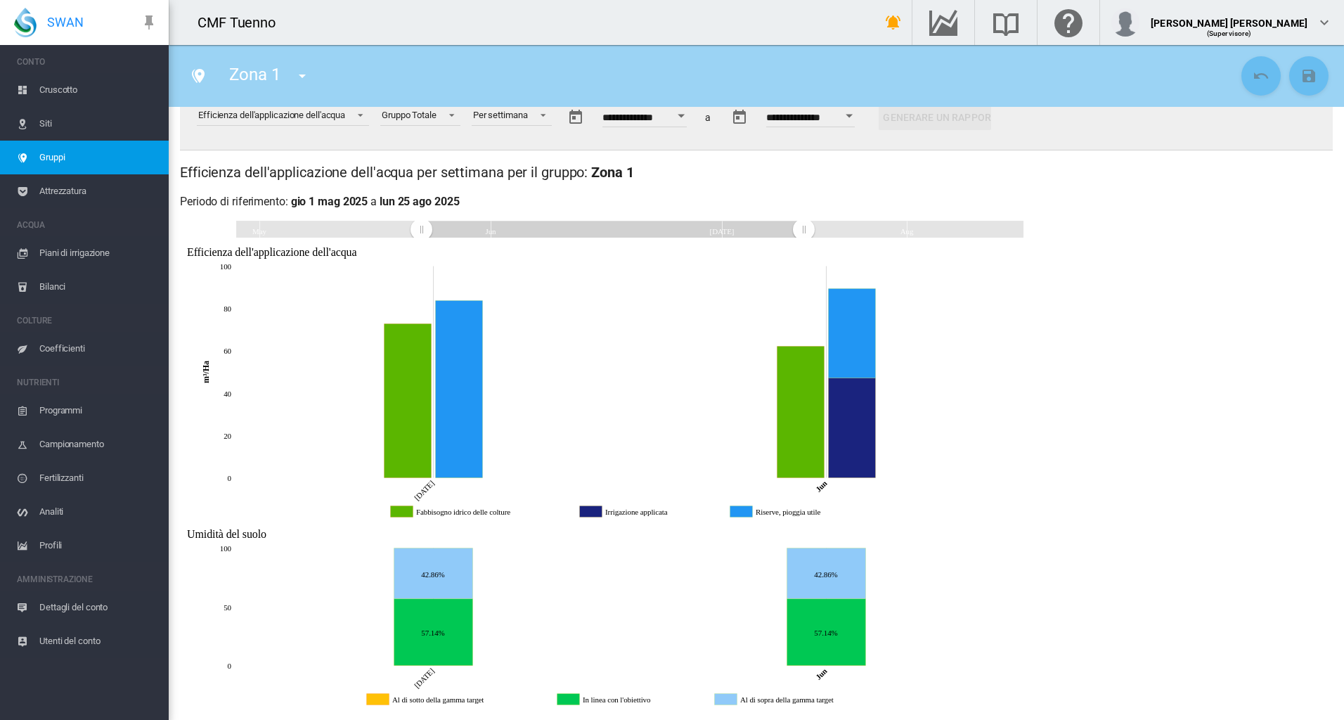
drag, startPoint x: 509, startPoint y: 224, endPoint x: 804, endPoint y: 226, distance: 294.6
click at [804, 226] on rect "Zoom chart using cursor arrows" at bounding box center [805, 229] width 18 height 17
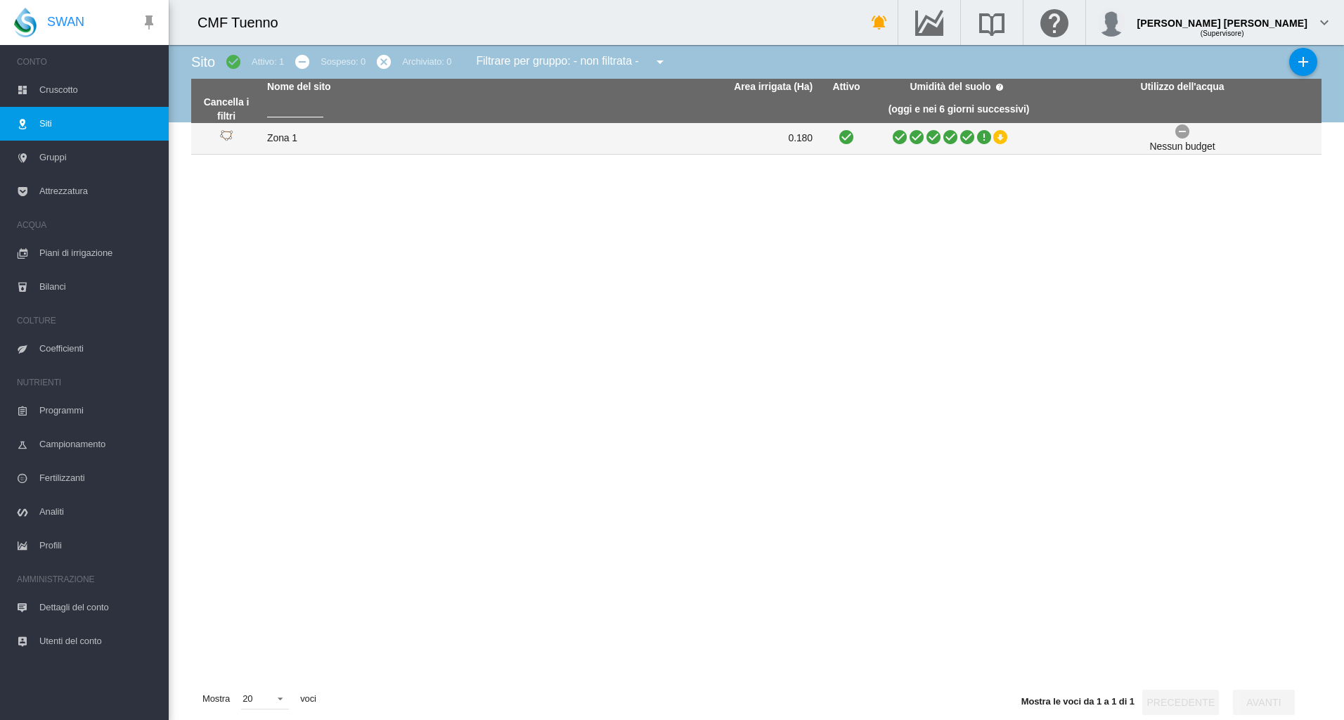
click at [503, 130] on td "Zona 1" at bounding box center [401, 138] width 278 height 31
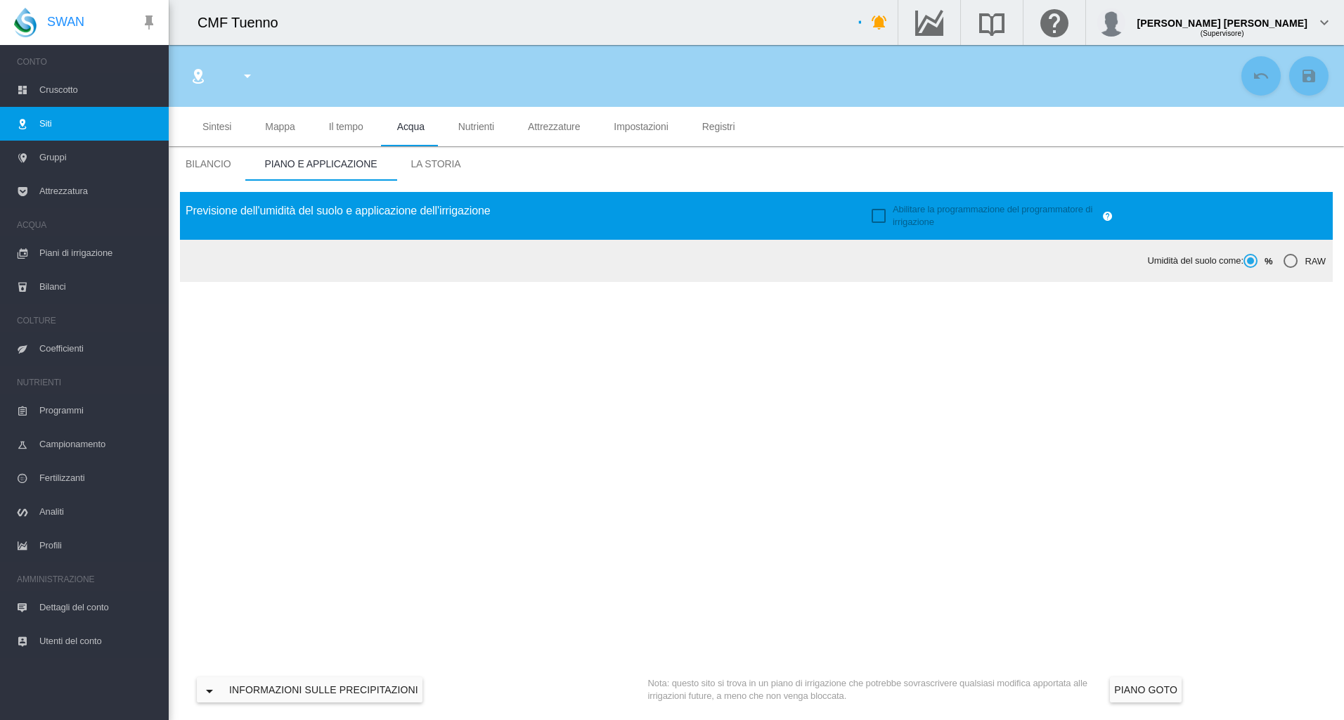
type input "******"
type input "********"
type input "***"
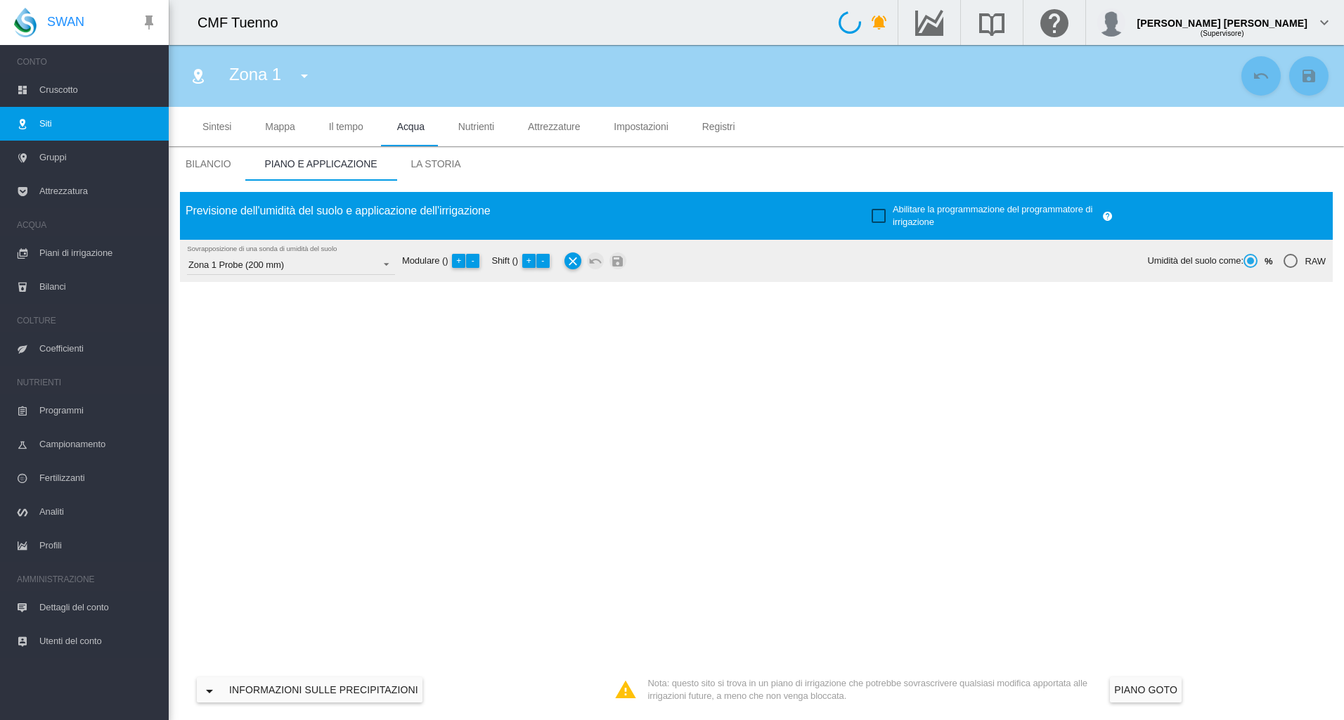
type input "*****"
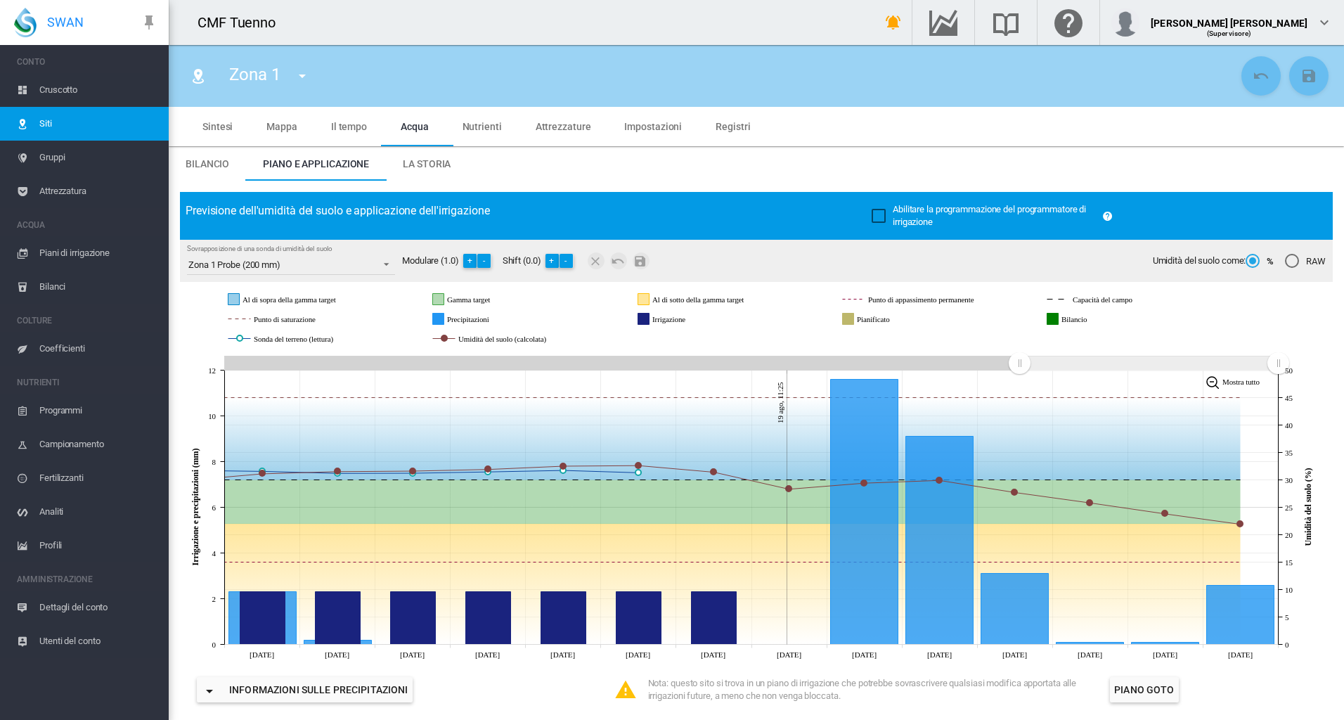
click at [654, 129] on span "Impostazioni" at bounding box center [653, 126] width 58 height 11
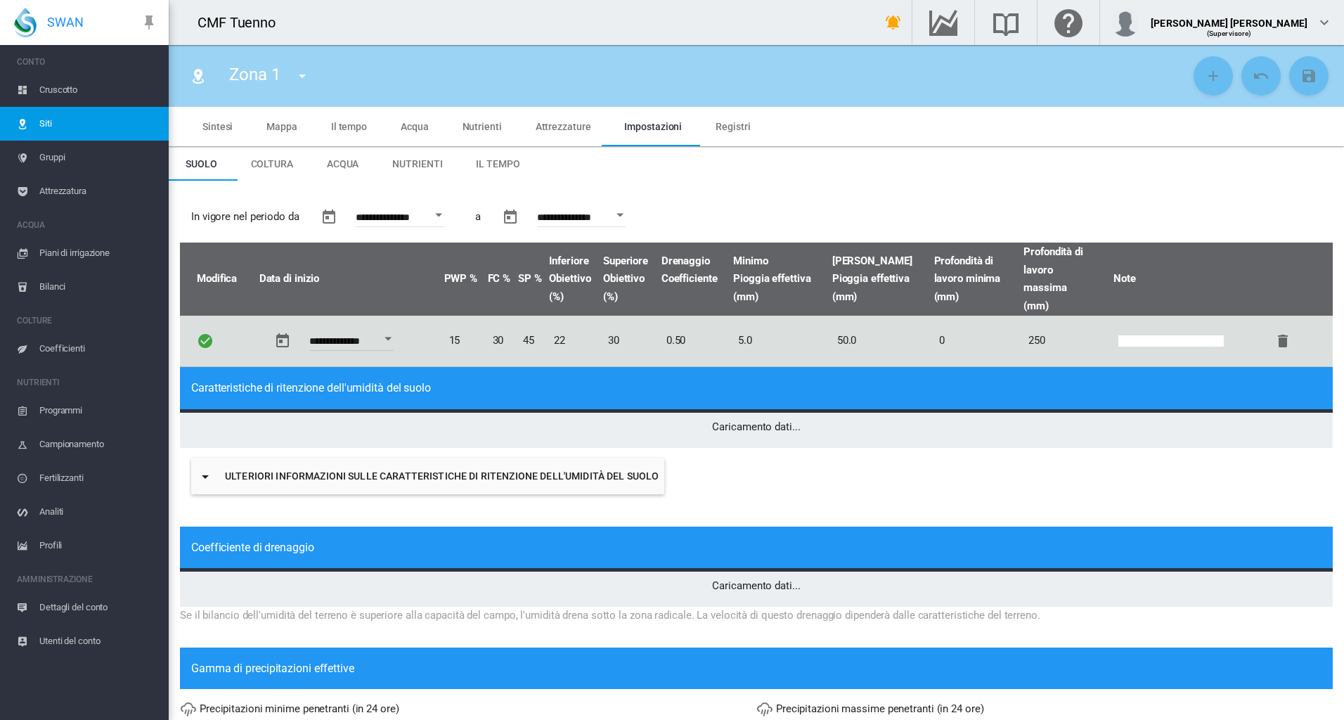
type input "*"
type input "**"
type input "****"
type input "***"
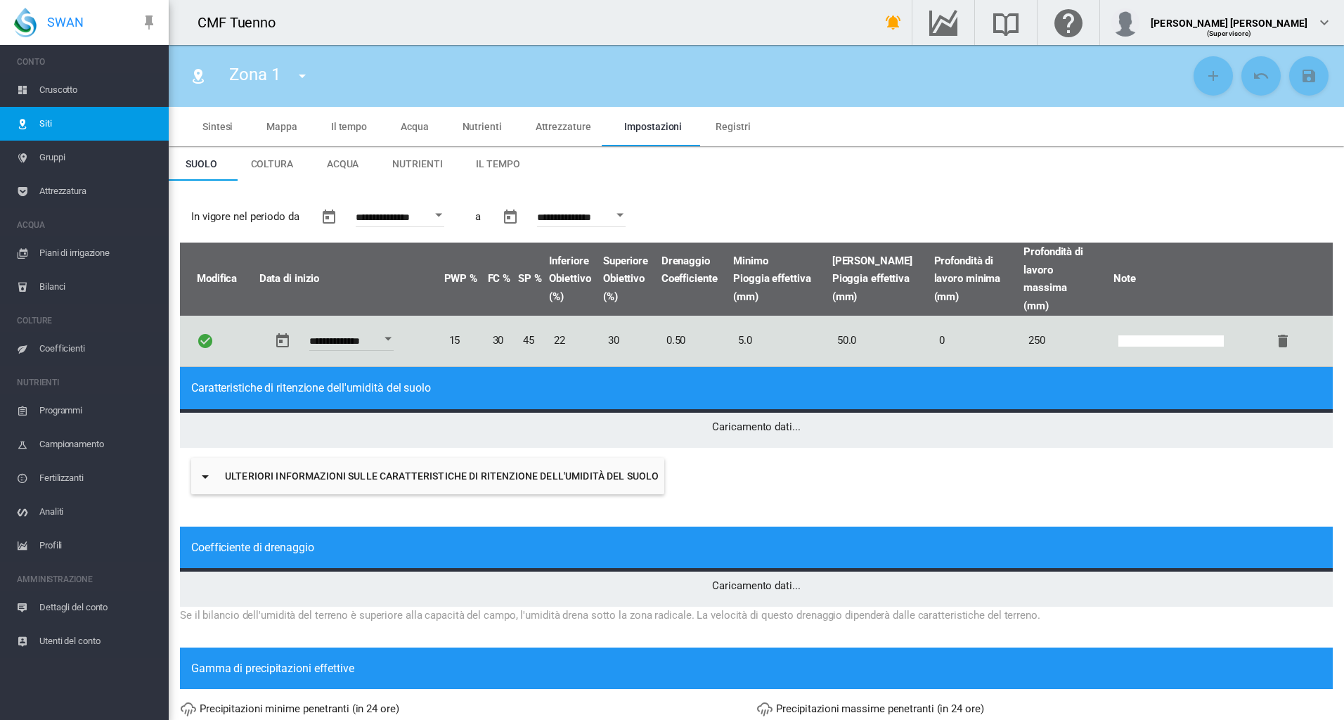
type input "****"
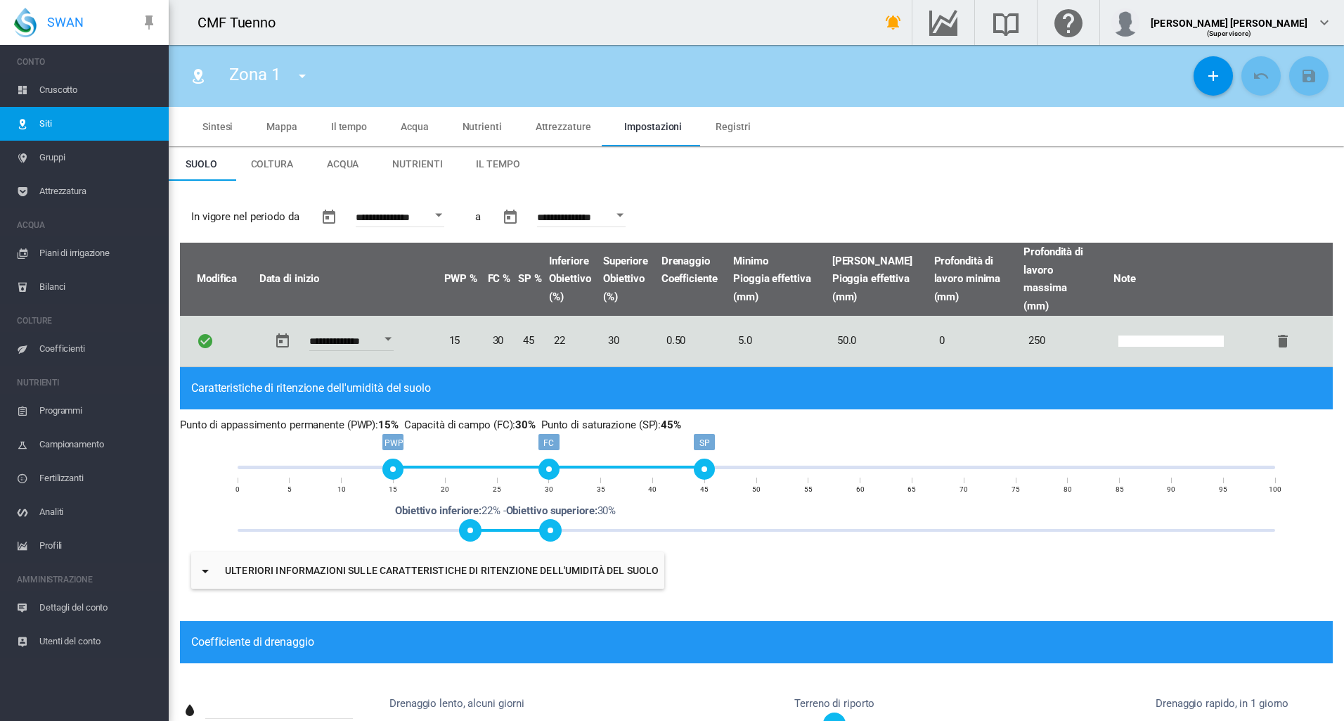
click at [54, 124] on span "Siti" at bounding box center [98, 124] width 118 height 34
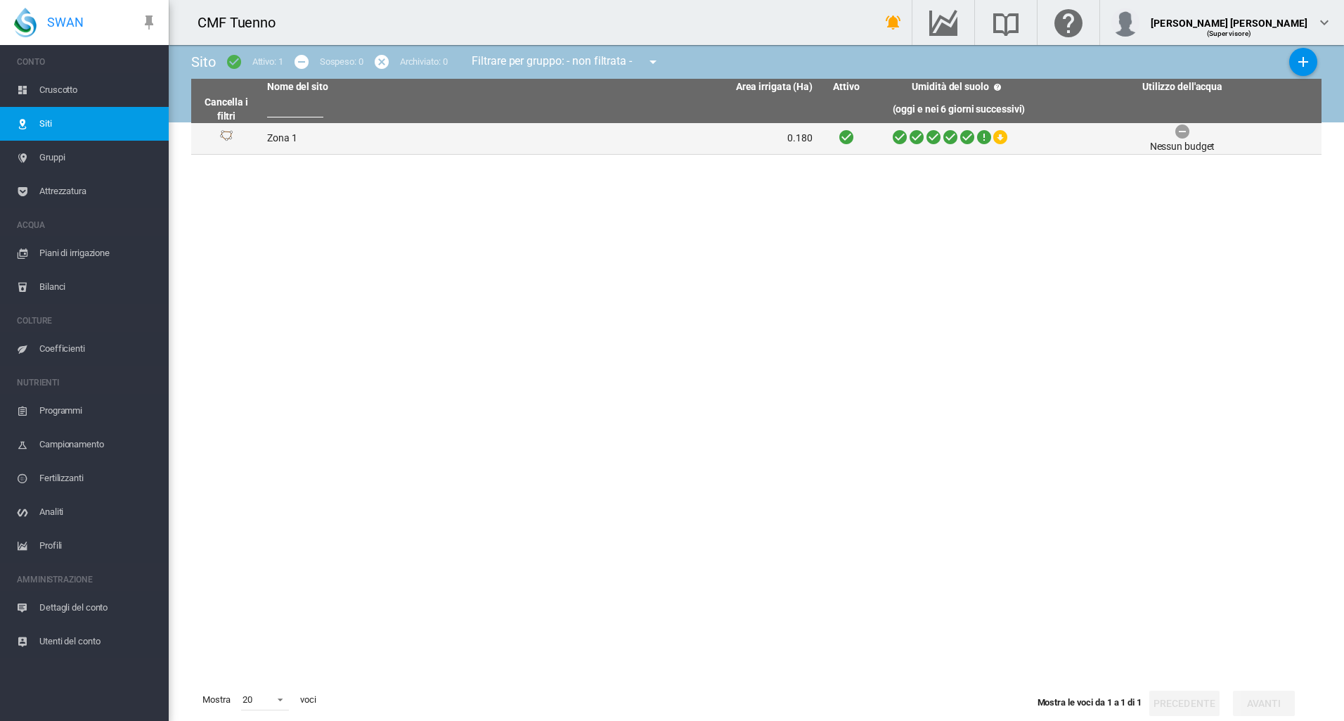
click at [324, 138] on td "Zona 1" at bounding box center [401, 138] width 278 height 31
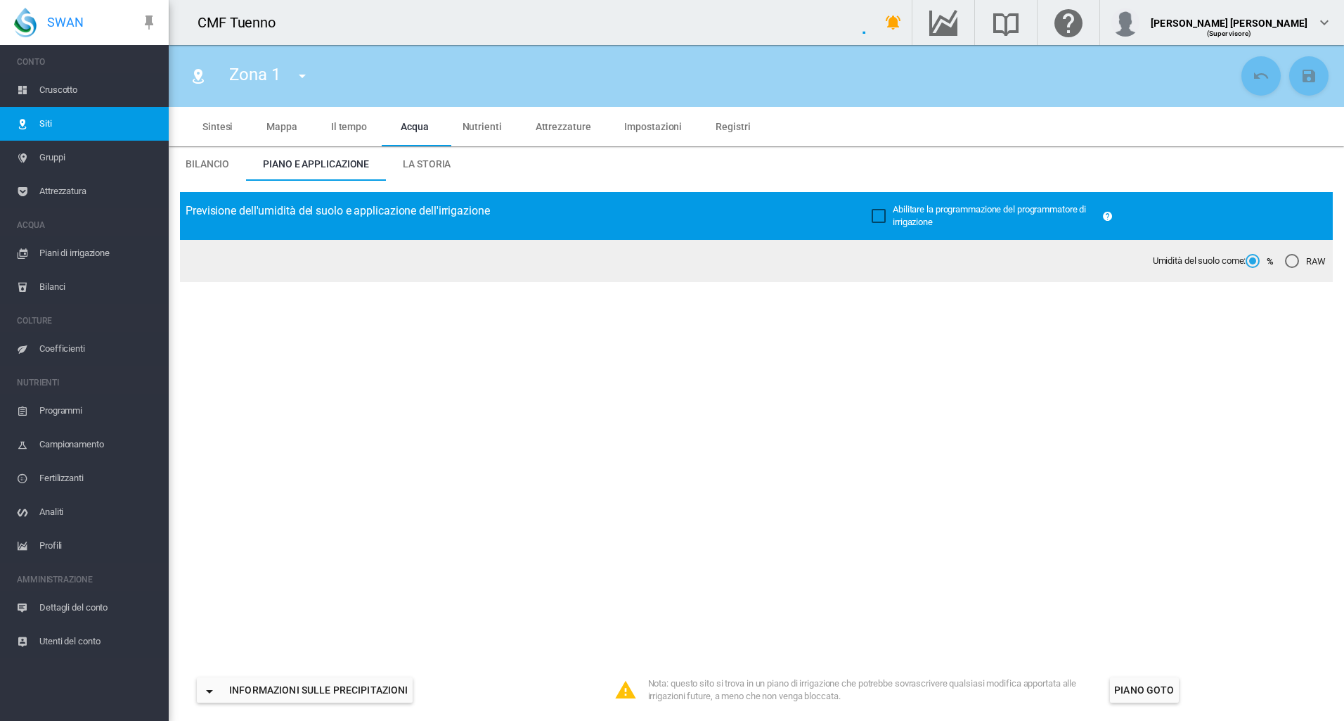
type input "******"
type input "*****"
type input "********"
type input "***"
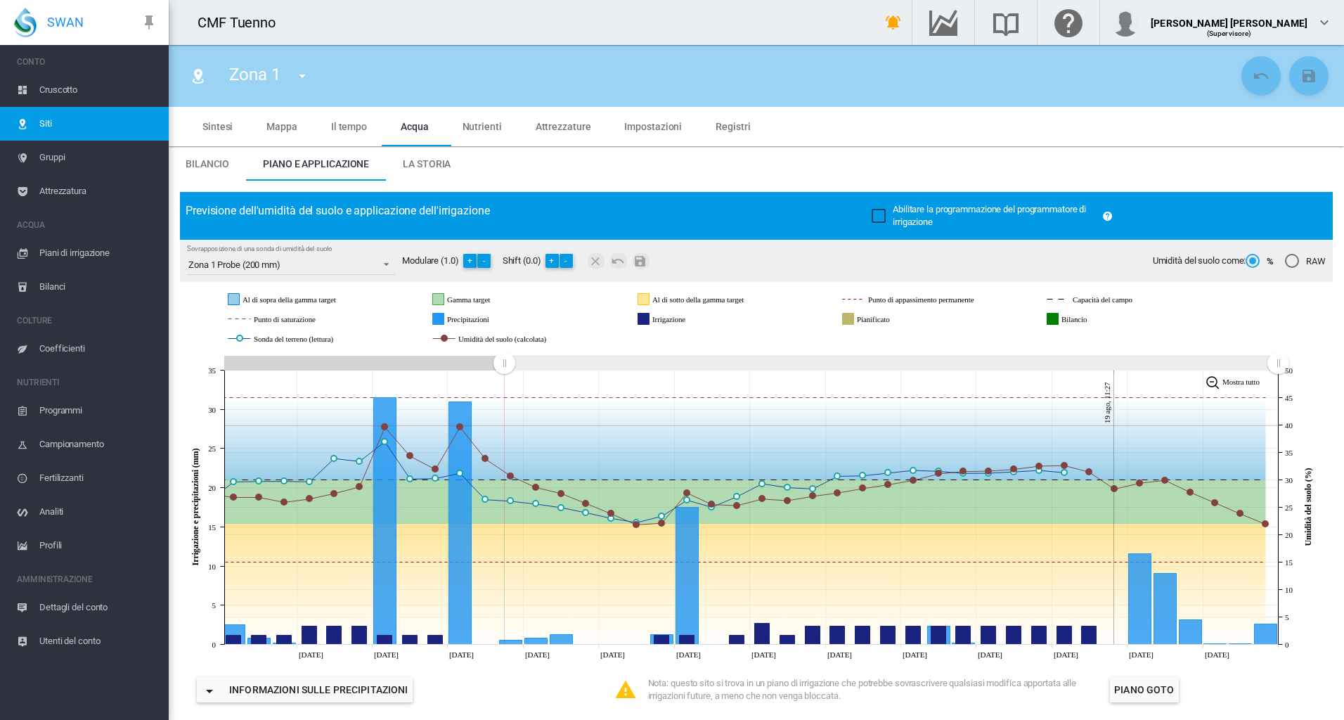
click at [503, 425] on icon "JavaScript chart by amCharts 3.21.15 Jul 18 Jul 21 Jul 24 Jul 27 Jul 30 Aug 02 …" at bounding box center [751, 507] width 1142 height 310
click at [411, 644] on icon at bounding box center [752, 644] width 1054 height 0
click at [418, 644] on icon at bounding box center [752, 644] width 1054 height 0
click at [405, 634] on icon at bounding box center [738, 584] width 1056 height 121
click at [436, 644] on icon at bounding box center [752, 644] width 1054 height 0
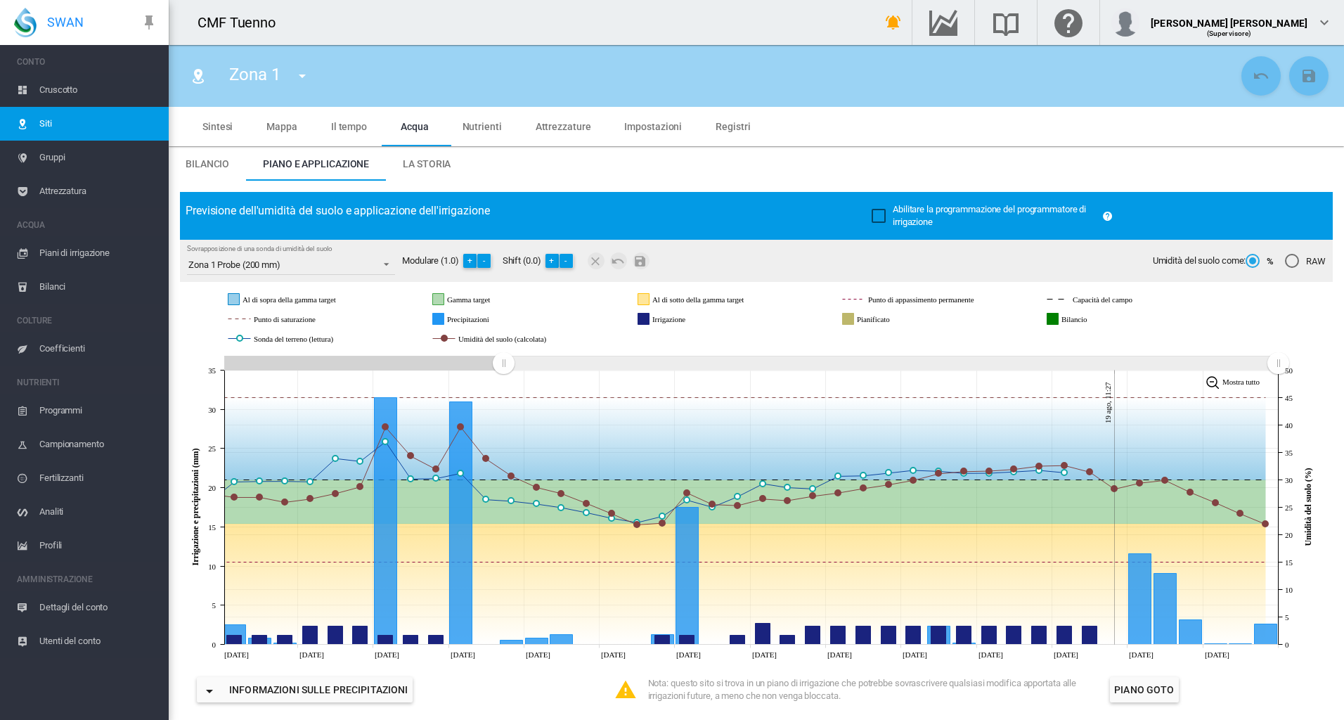
click at [433, 639] on icon "Irrigazione Wed 23 Jul, 2025 1.2" at bounding box center [436, 639] width 15 height 9
click at [384, 643] on icon "Irrigazione Mon 21 Jul, 2025 1.2" at bounding box center [385, 639] width 15 height 9
click at [439, 357] on rect at bounding box center [752, 363] width 1054 height 14
click at [361, 366] on rect at bounding box center [752, 363] width 1054 height 14
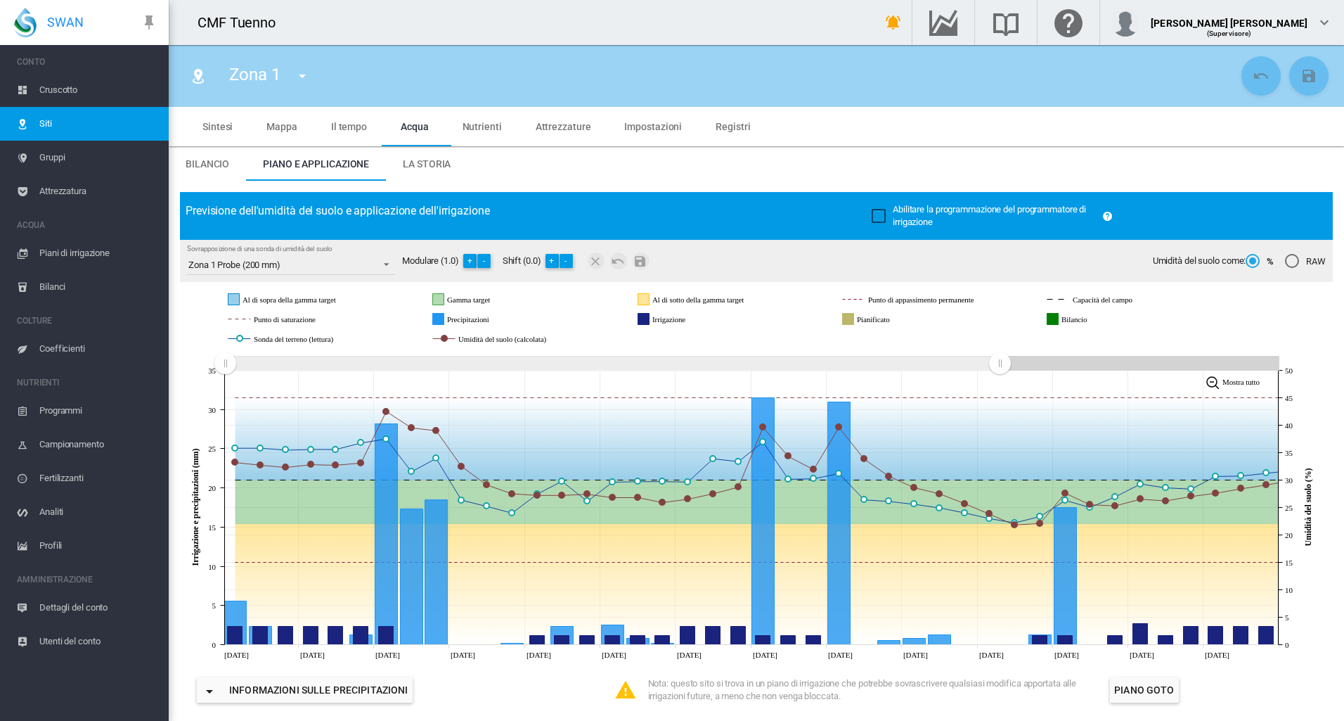
click at [1246, 387] on rect at bounding box center [1240, 381] width 79 height 23
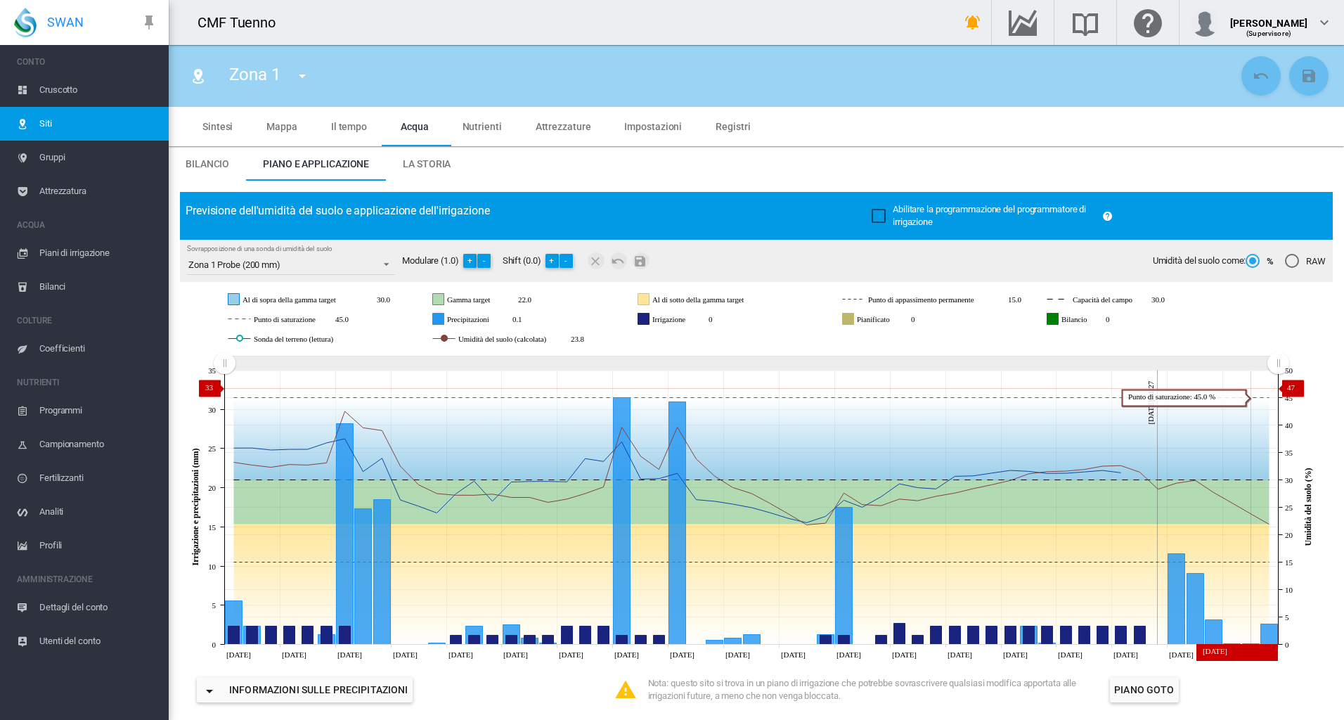
click at [437, 163] on span "La storia" at bounding box center [427, 163] width 48 height 11
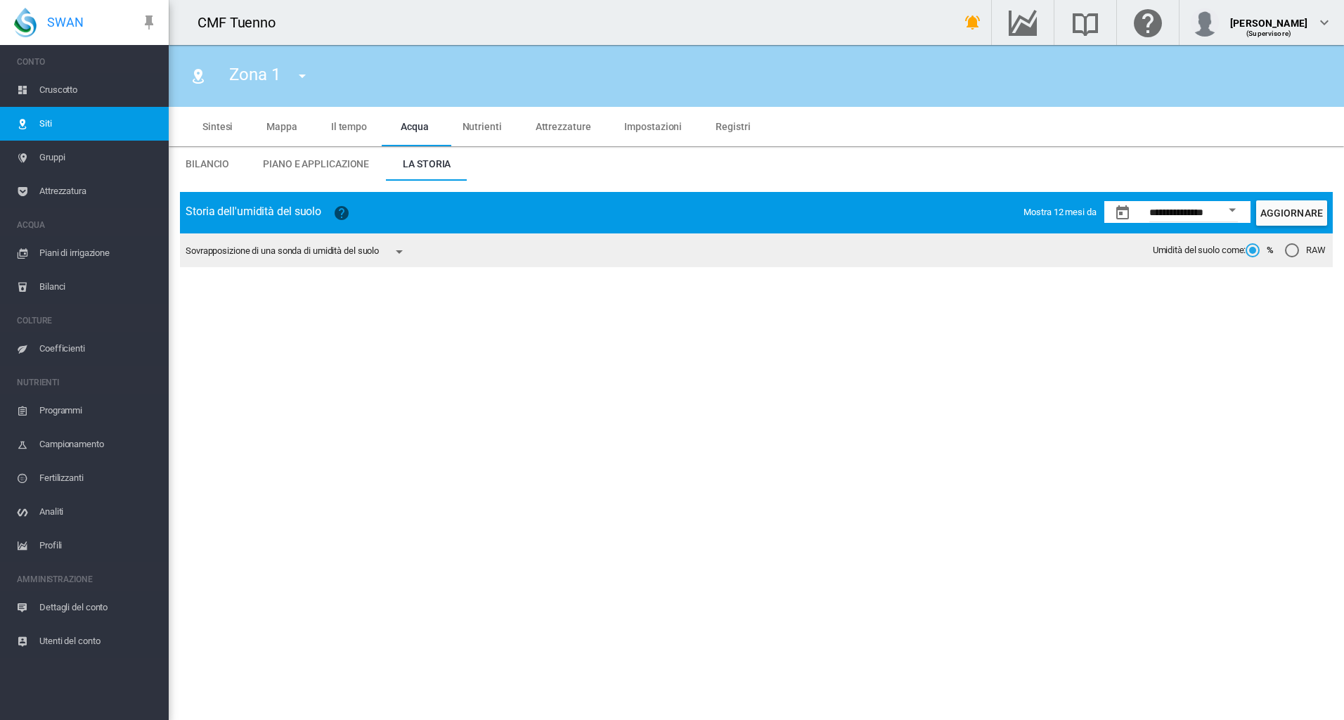
click at [1235, 210] on div "Open calendar" at bounding box center [1232, 211] width 7 height 4
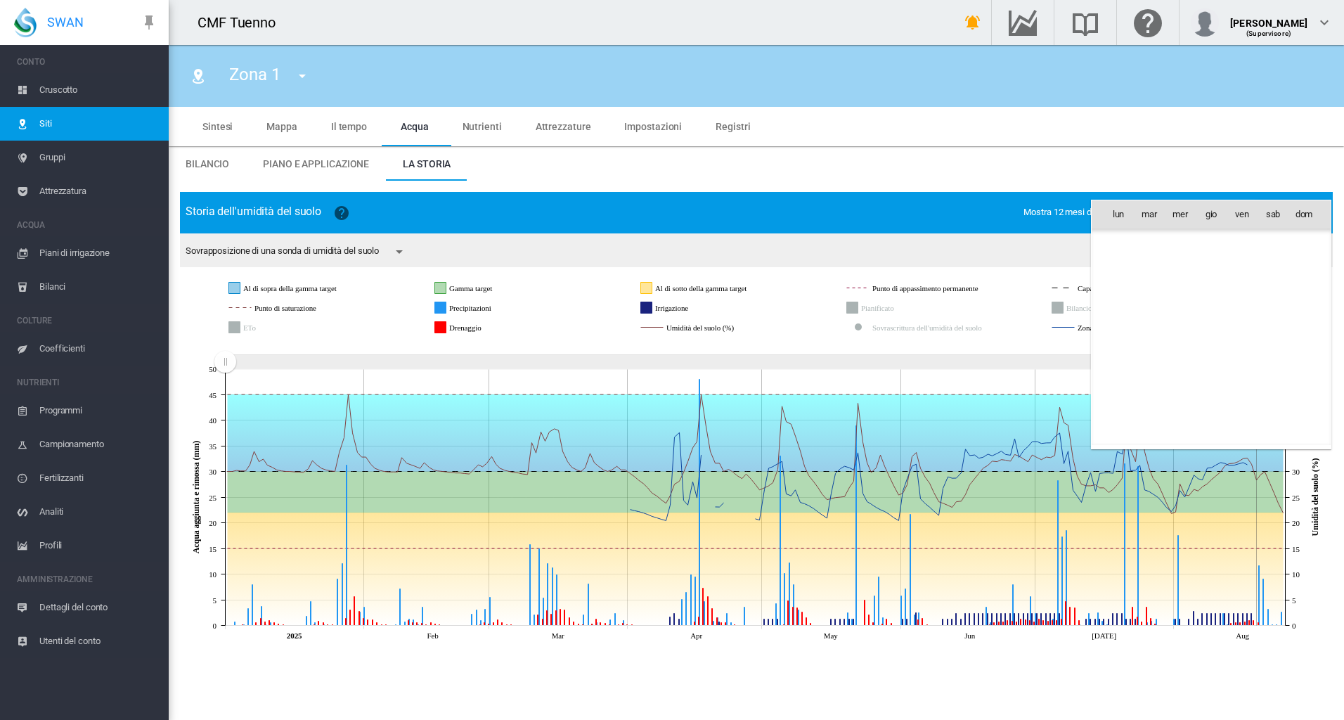
scroll to position [32601, 0]
click at [1147, 238] on span "ago 2024" at bounding box center [1129, 243] width 41 height 11
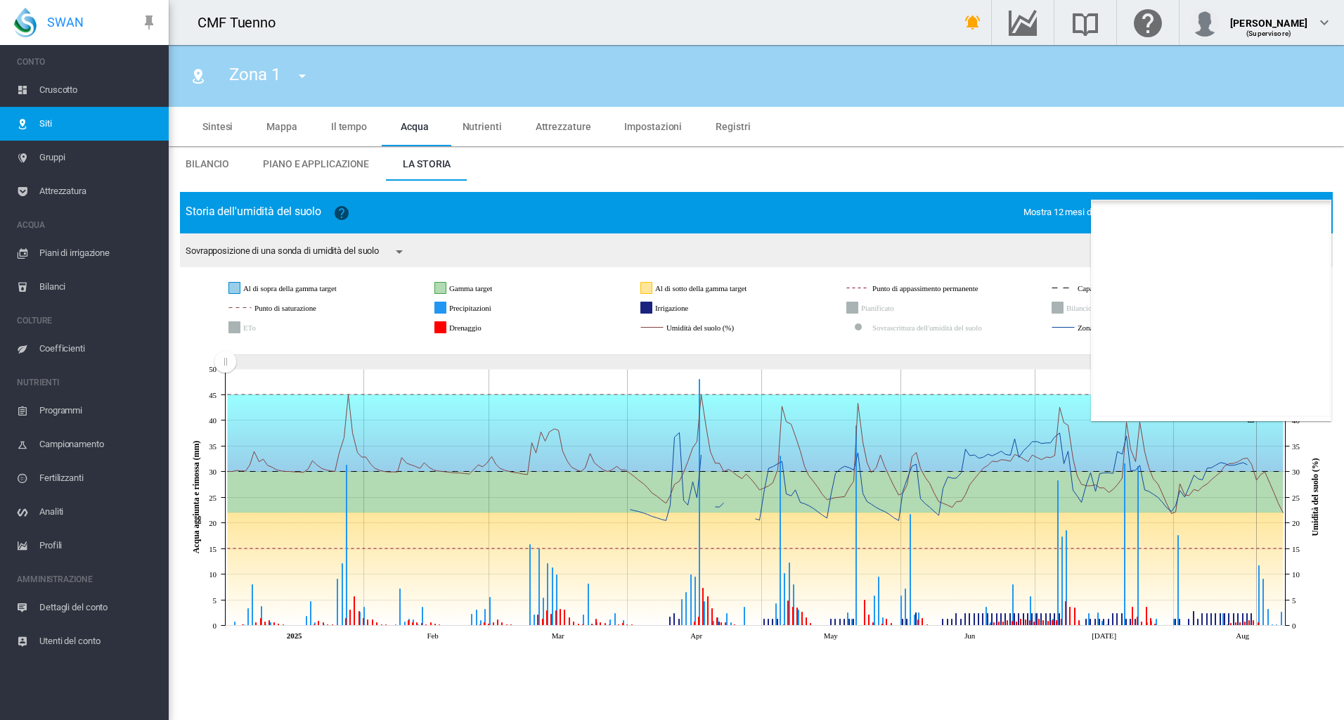
scroll to position [866, 0]
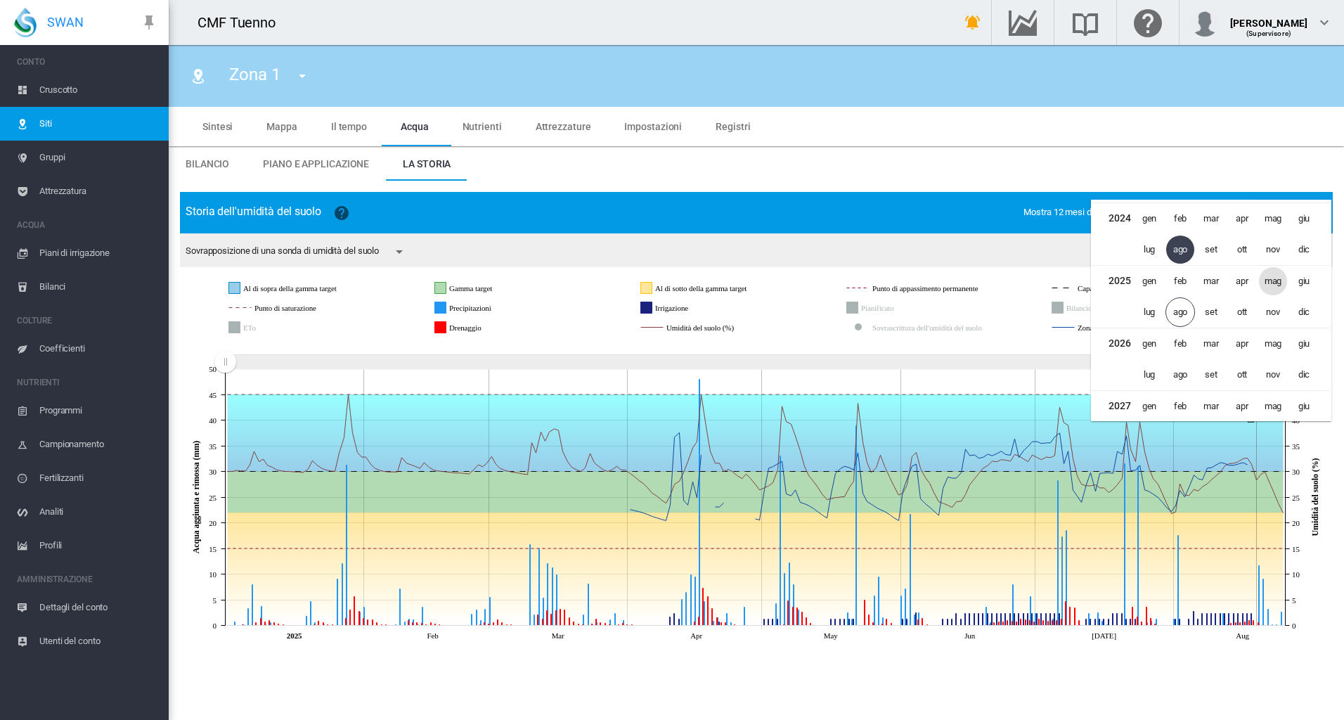
click at [1262, 280] on span "mag" at bounding box center [1273, 281] width 28 height 28
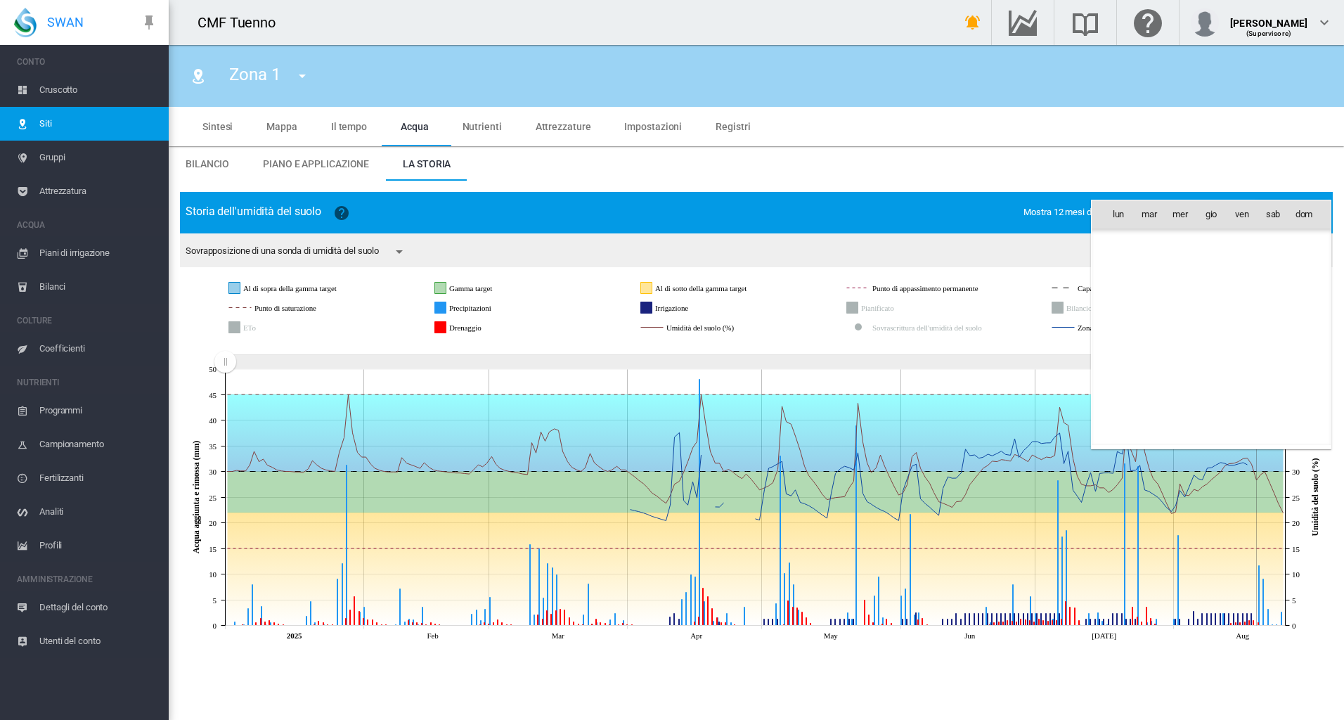
scroll to position [34277, 0]
click at [1212, 240] on span "1" at bounding box center [1211, 245] width 28 height 28
type input "**********"
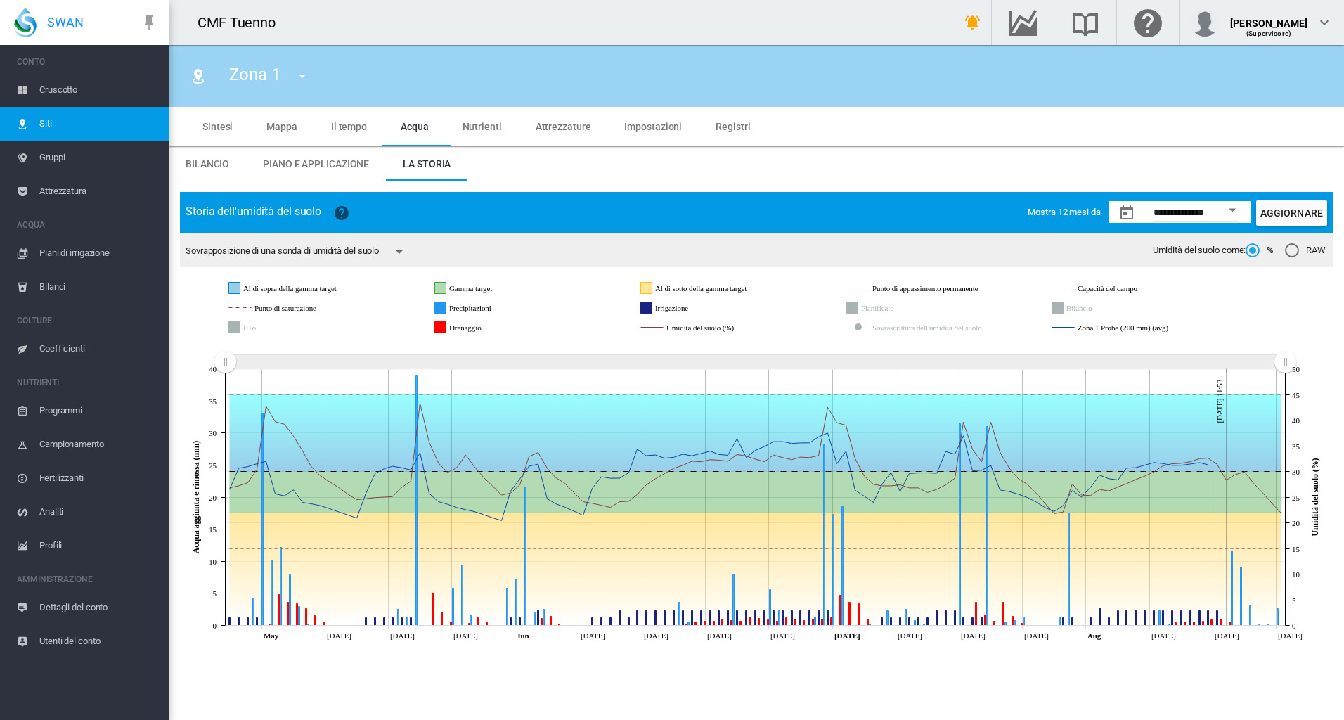
click at [1291, 220] on button "Aggiornare" at bounding box center [1291, 212] width 71 height 25
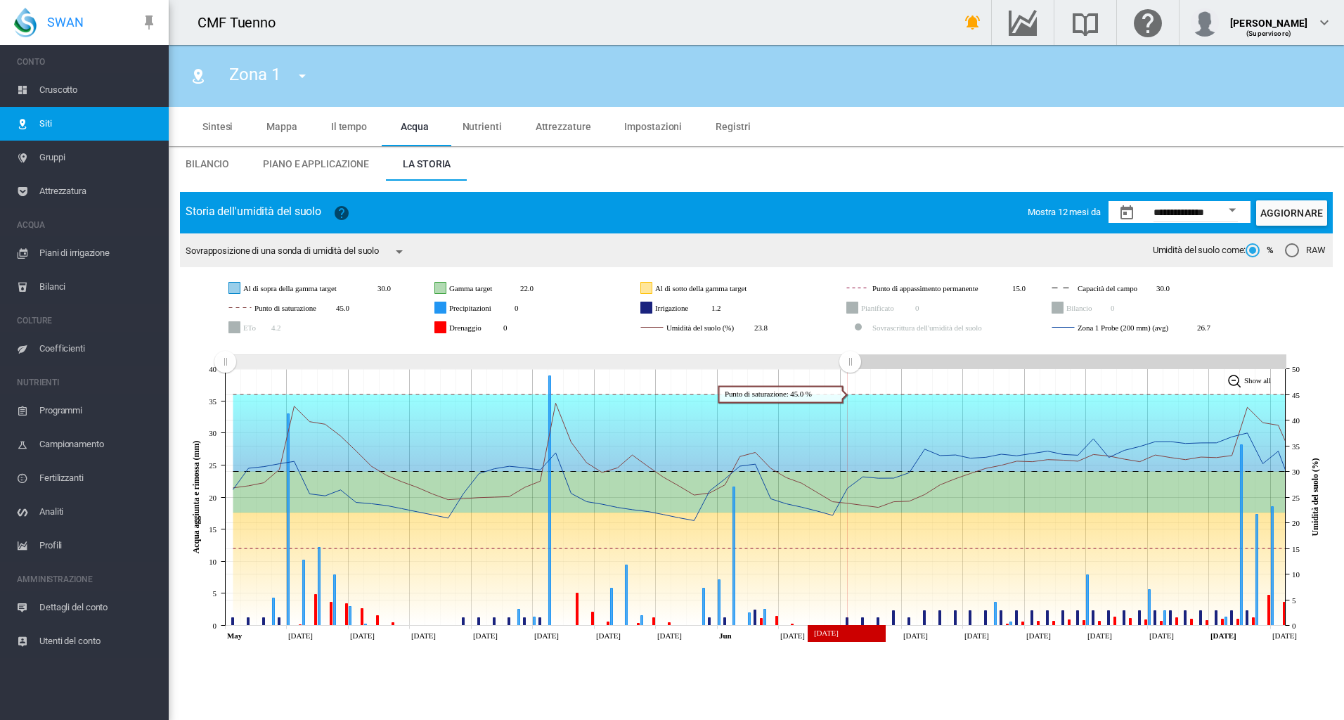
drag, startPoint x: 1280, startPoint y: 359, endPoint x: 851, endPoint y: 412, distance: 432.7
click at [850, 412] on icon "JavaScript chart by amCharts [DATE] May [DATE] May [DATE] May [DATE] May [DATE]…" at bounding box center [756, 493] width 1153 height 306
click at [479, 361] on rect "Zoom chart using cursor arrows" at bounding box center [537, 362] width 625 height 14
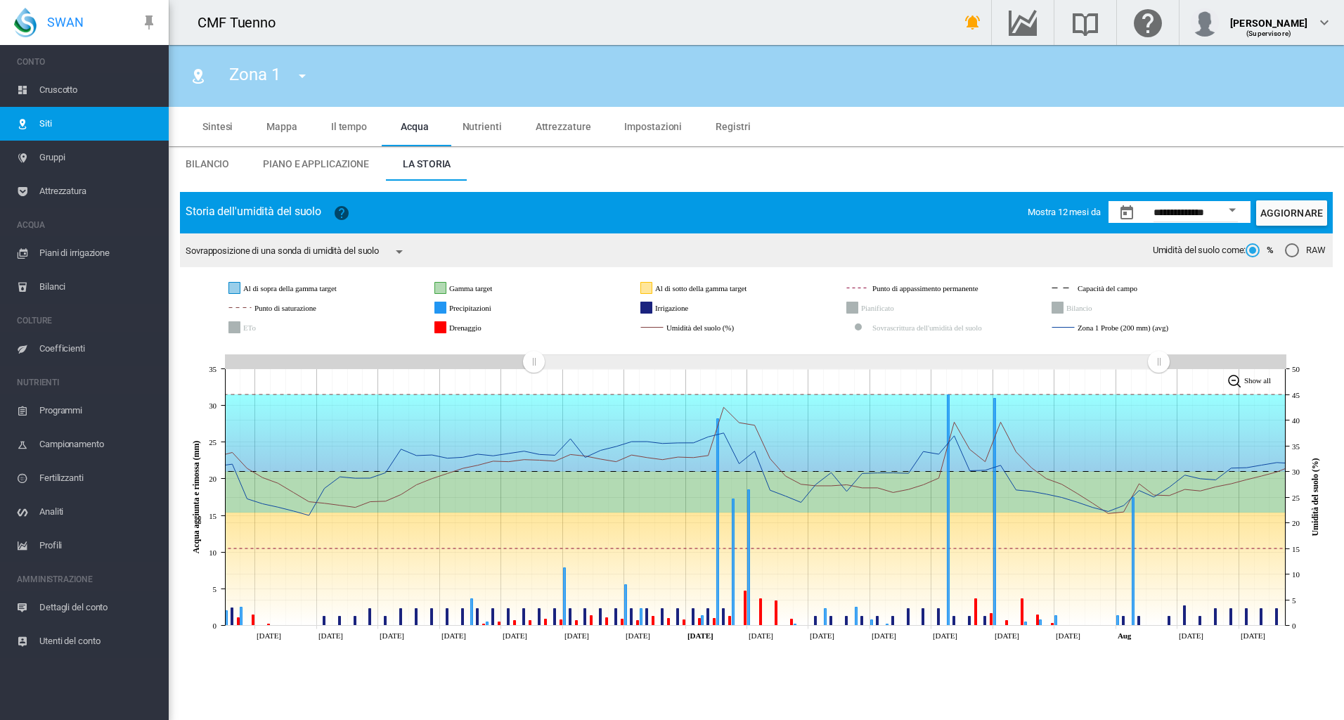
drag, startPoint x: 274, startPoint y: 360, endPoint x: 583, endPoint y: 367, distance: 308.7
click at [583, 367] on rect "Zoom chart using cursor arrows" at bounding box center [846, 362] width 625 height 14
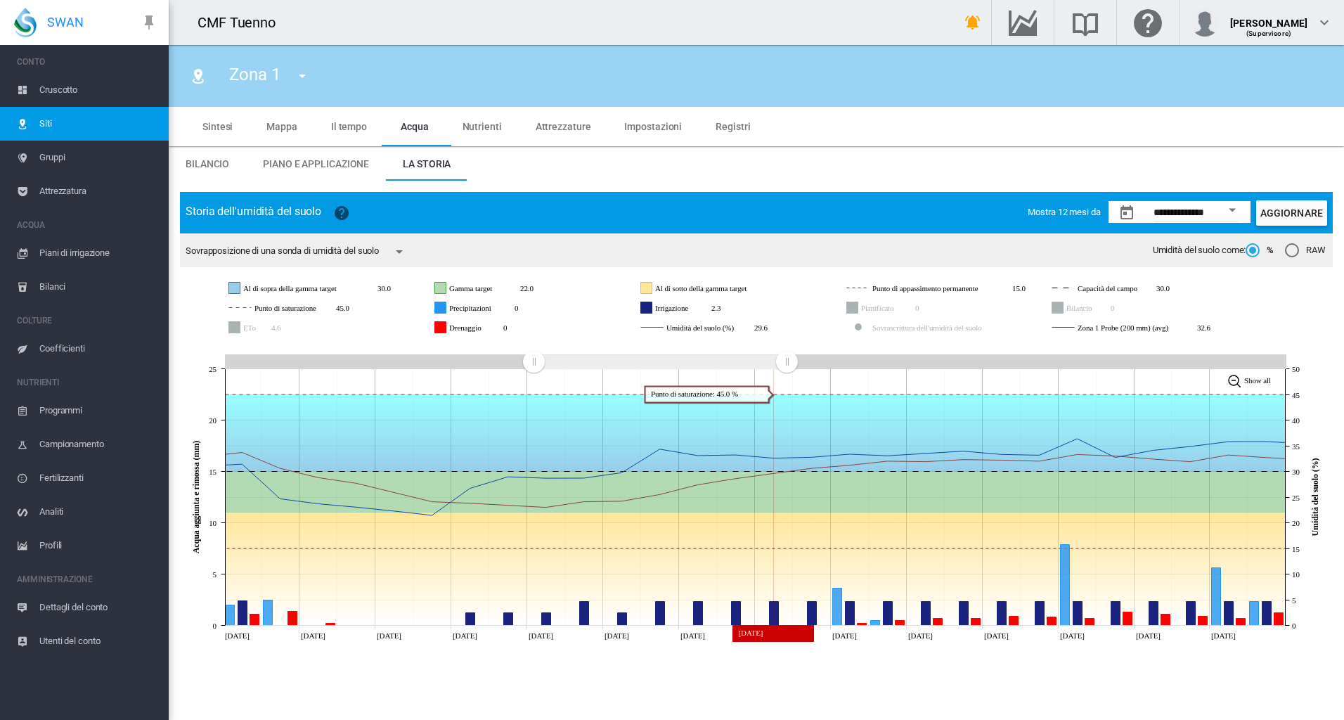
drag, startPoint x: 1167, startPoint y: 359, endPoint x: 787, endPoint y: 378, distance: 380.8
click at [787, 378] on icon "JavaScript chart by amCharts [DATE] [DATE] Jun [DATE] Jun [DATE] Jun [DATE] Jun…" at bounding box center [756, 493] width 1153 height 306
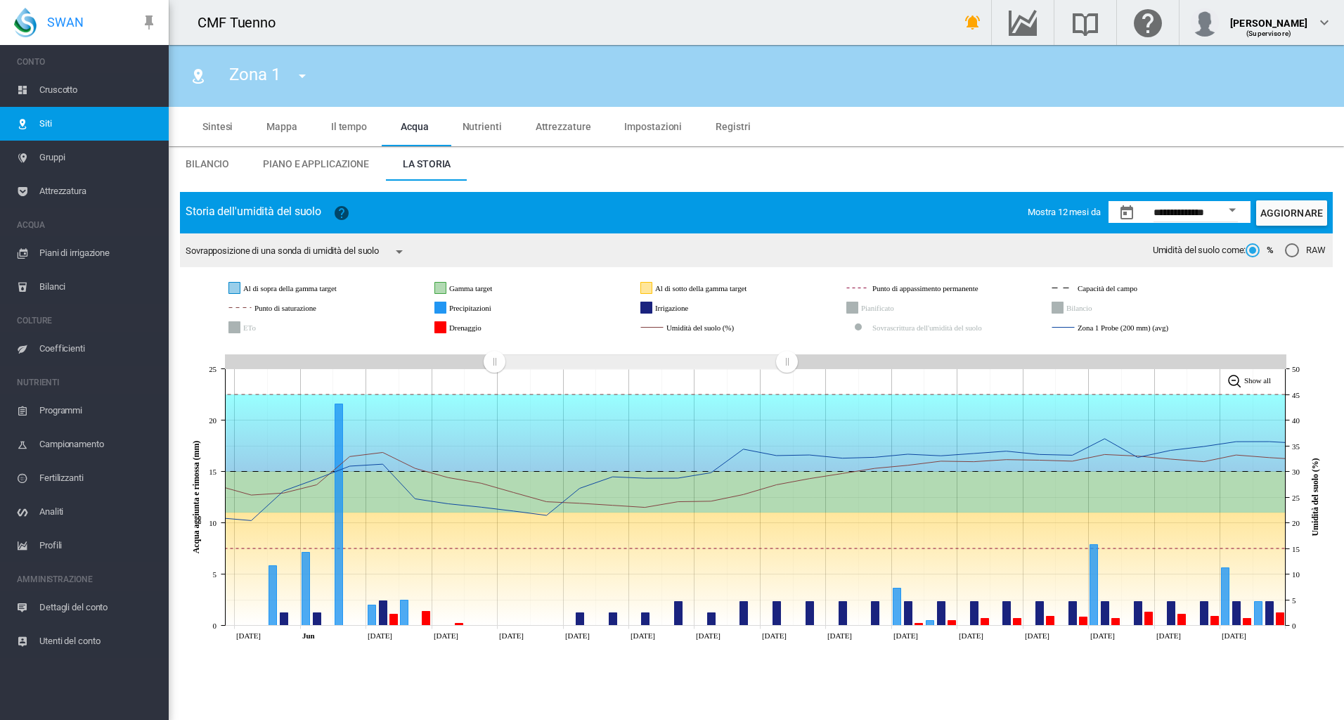
drag, startPoint x: 533, startPoint y: 362, endPoint x: 494, endPoint y: 362, distance: 38.7
click at [494, 362] on rect "Zoom chart using cursor arrows" at bounding box center [495, 363] width 18 height 14
click at [406, 243] on md-icon "icon-menu-down" at bounding box center [399, 251] width 17 height 17
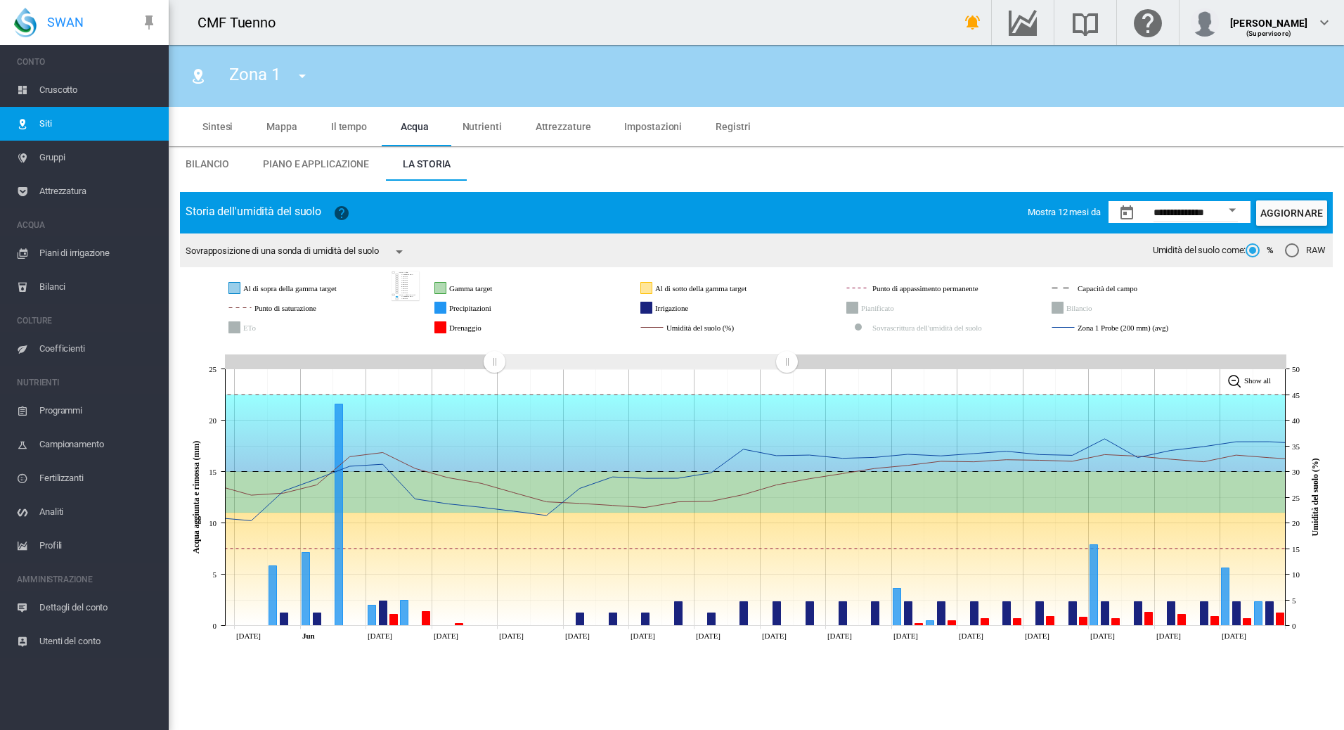
click at [410, 240] on md-backdrop at bounding box center [672, 365] width 1344 height 730
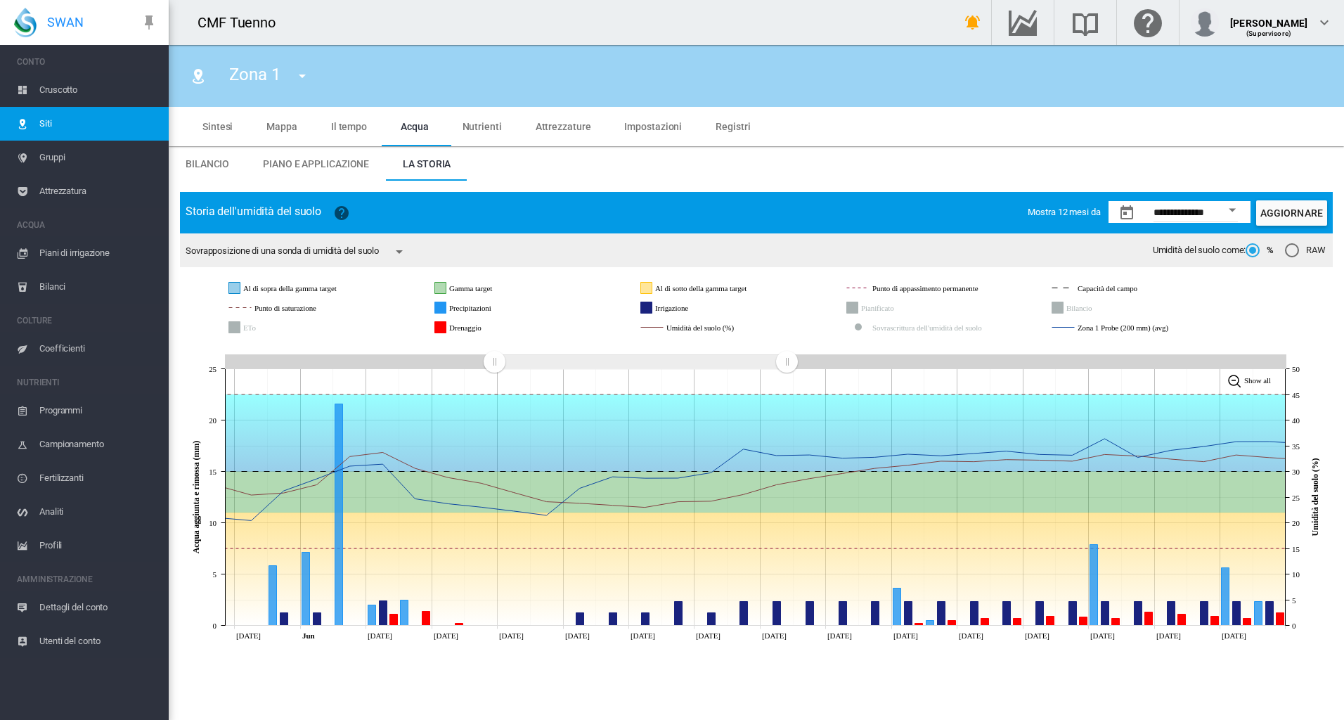
click at [404, 252] on md-icon "icon-menu-down" at bounding box center [399, 251] width 17 height 17
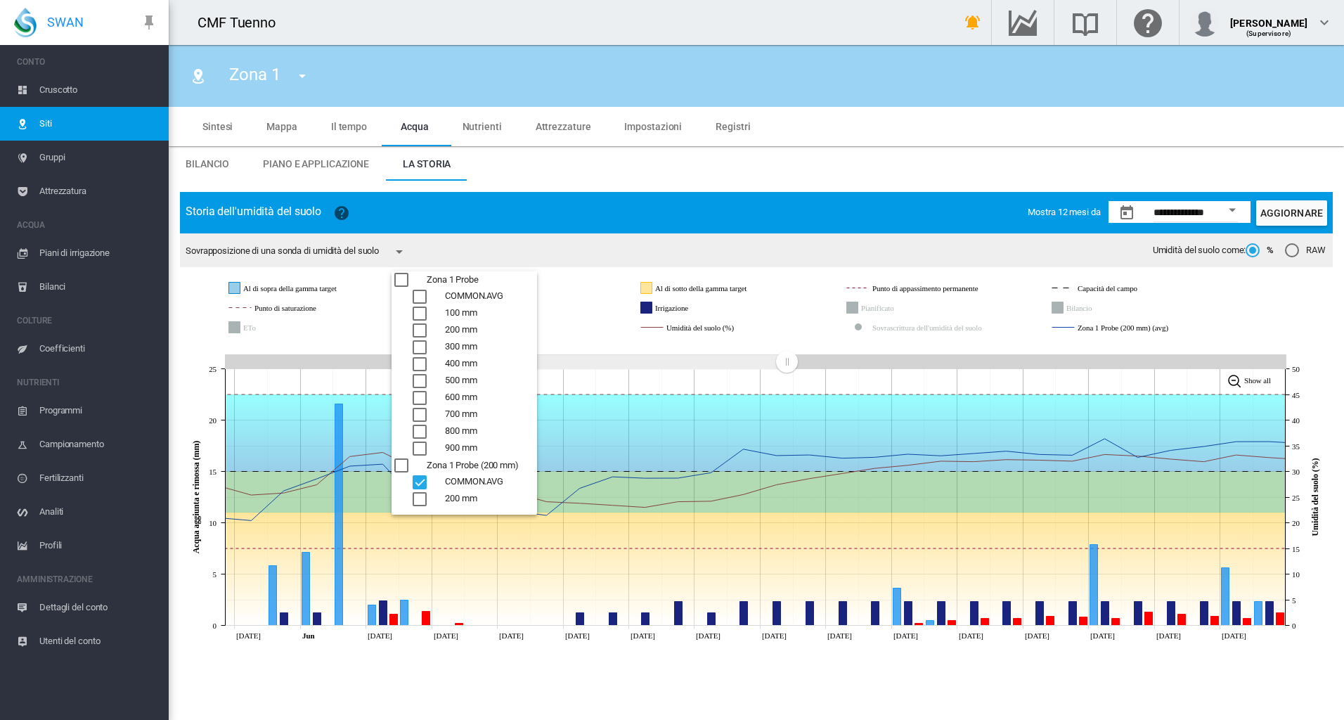
click at [395, 468] on div "Zona 1 Probe (200 mm)" at bounding box center [401, 465] width 14 height 14
click at [425, 481] on div "COMMON.AVG" at bounding box center [420, 482] width 14 height 14
click at [404, 280] on div "Zona 1 Probe" at bounding box center [401, 280] width 14 height 14
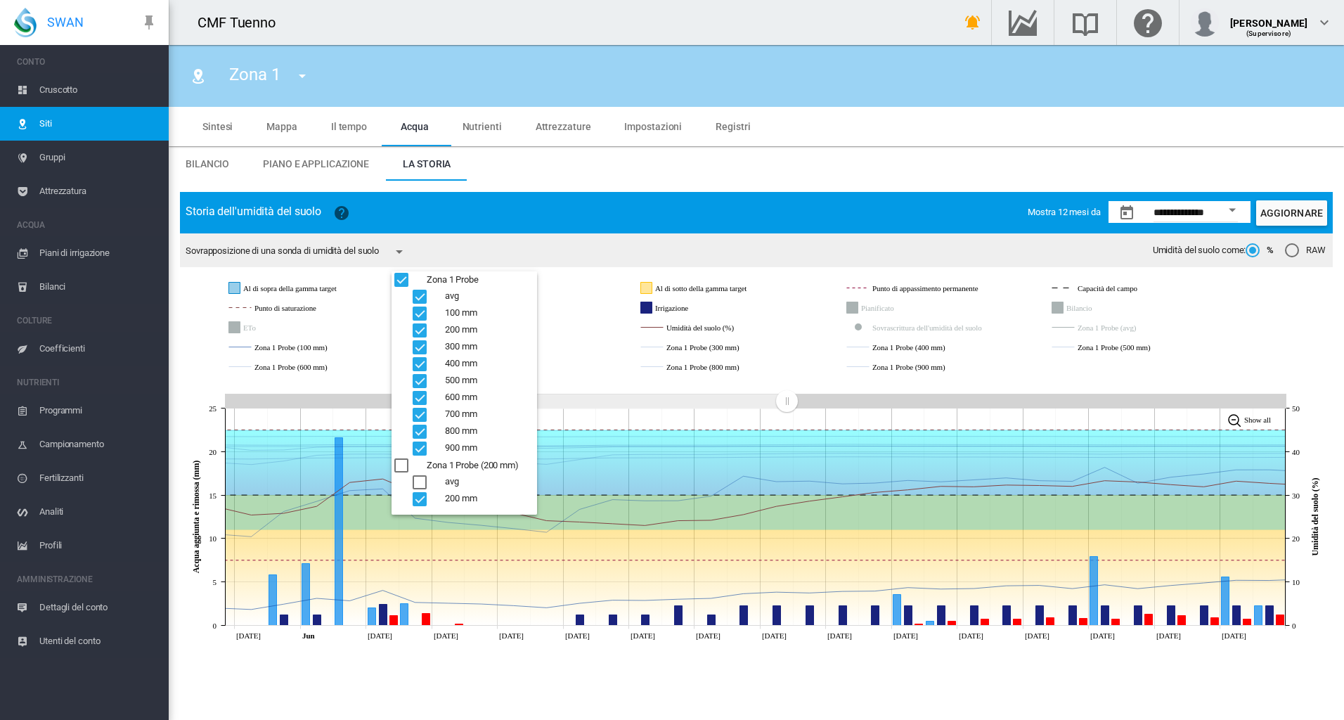
click at [401, 462] on div "Zona 1 Probe (200 mm)" at bounding box center [401, 465] width 14 height 14
click at [399, 462] on div "Zona 1 Probe (200 mm)" at bounding box center [401, 465] width 14 height 14
click at [396, 283] on div "Zona 1 Probe" at bounding box center [401, 280] width 14 height 14
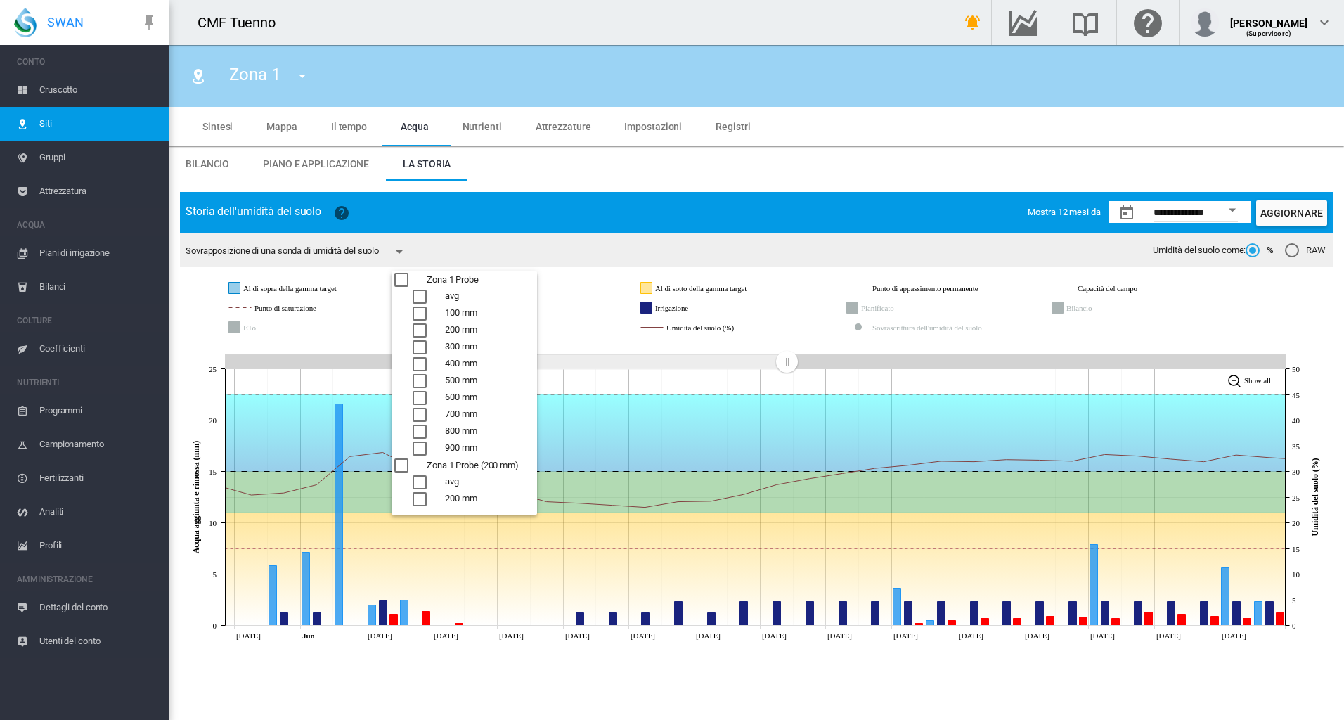
click at [422, 340] on div "300 mm" at bounding box center [420, 347] width 14 height 14
click at [423, 326] on div "200 mm" at bounding box center [420, 330] width 14 height 14
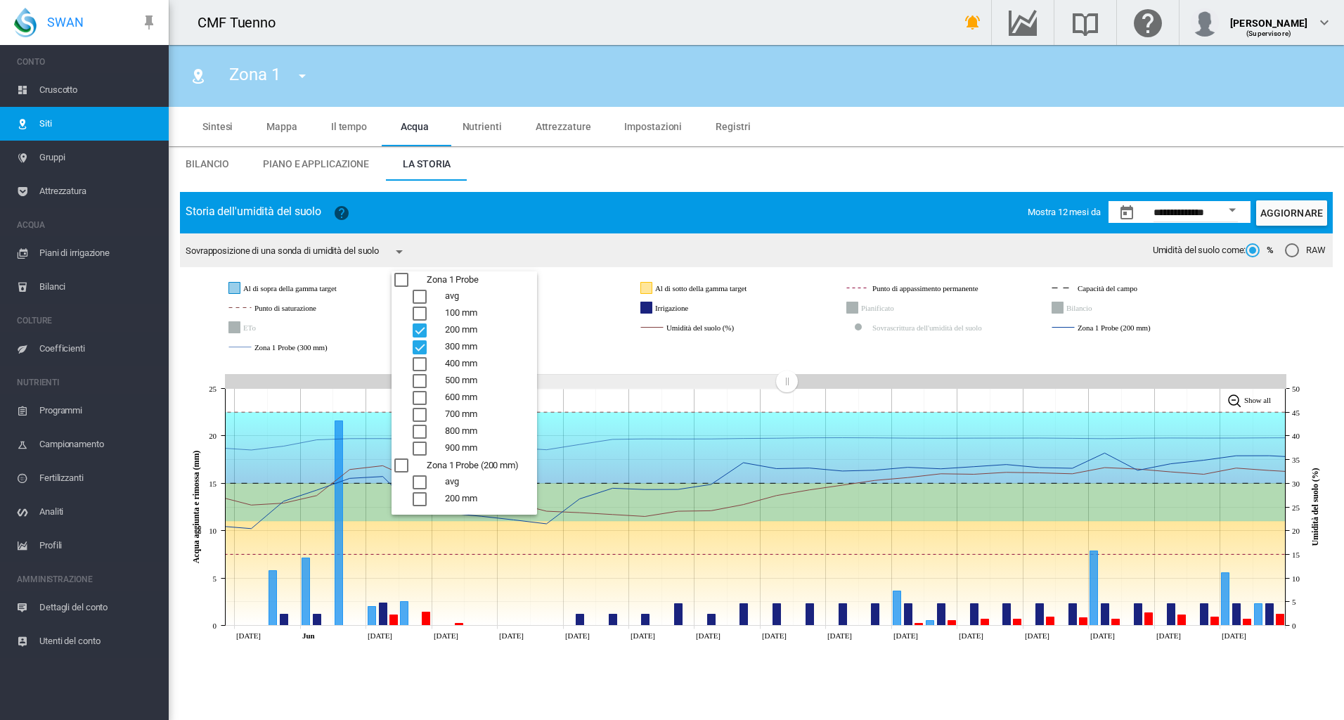
click at [420, 358] on div "400 mm" at bounding box center [420, 364] width 14 height 14
click at [424, 343] on div "300 mm" at bounding box center [420, 347] width 14 height 14
click at [422, 359] on div "400 mm" at bounding box center [420, 364] width 14 height 14
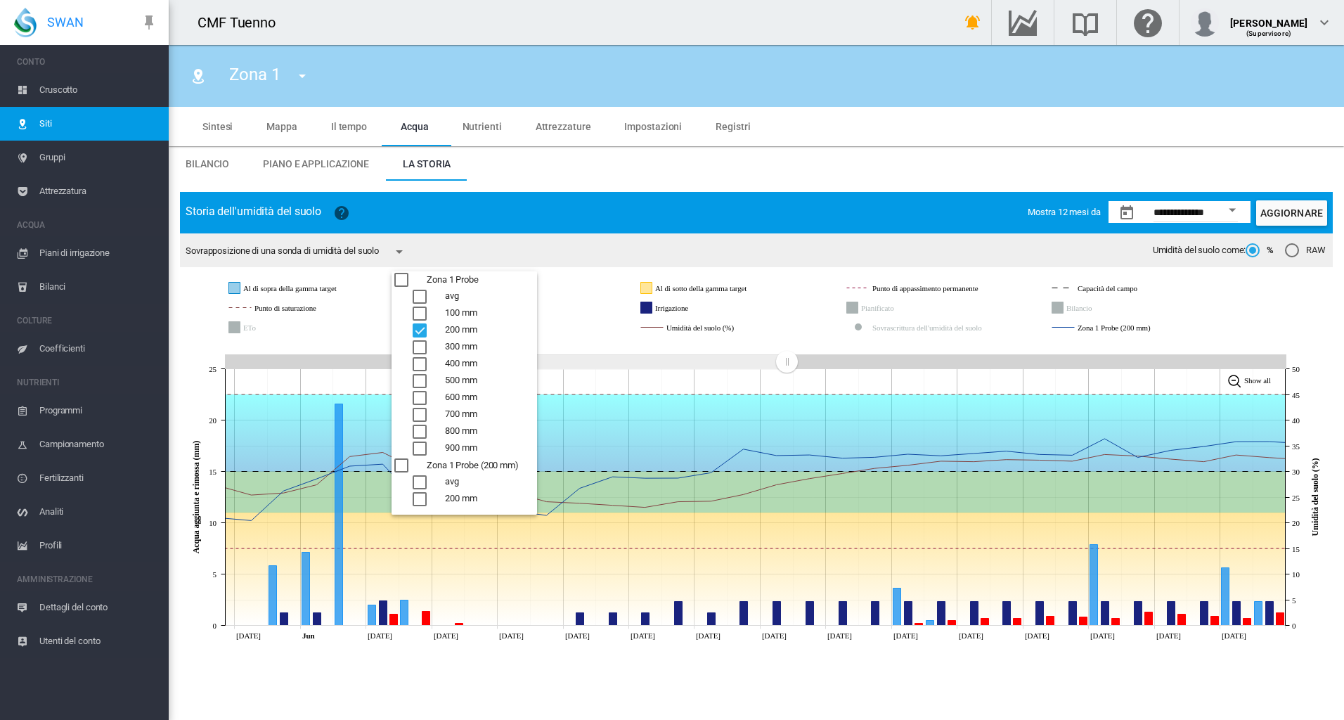
click at [593, 292] on md-backdrop at bounding box center [672, 360] width 1344 height 720
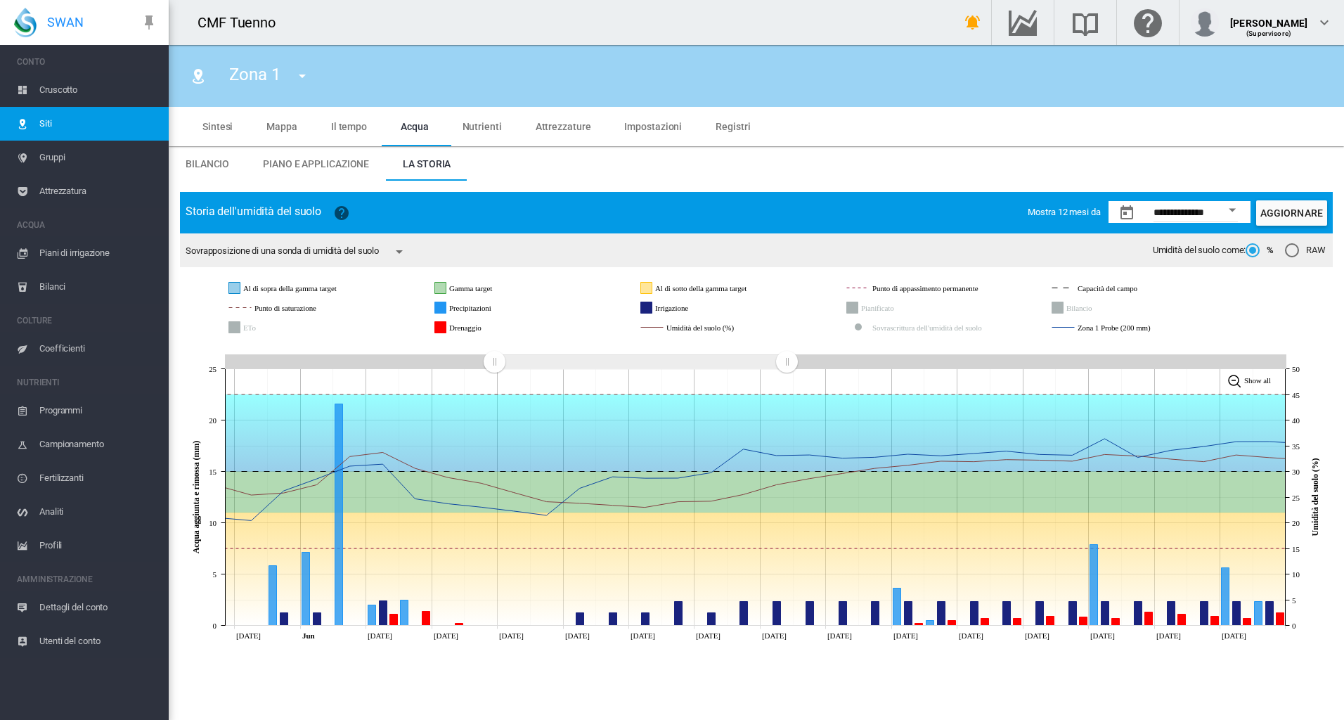
click at [1261, 306] on icon at bounding box center [756, 307] width 1060 height 65
